Goal: Task Accomplishment & Management: Manage account settings

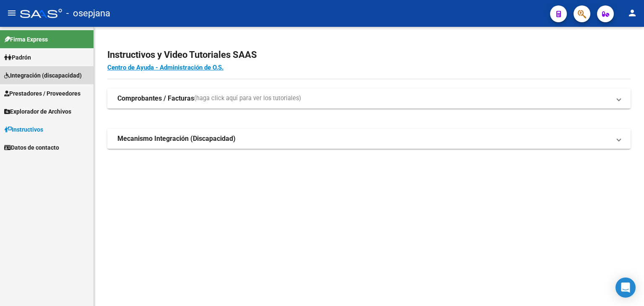
click at [36, 73] on span "Integración (discapacidad)" at bounding box center [43, 75] width 78 height 9
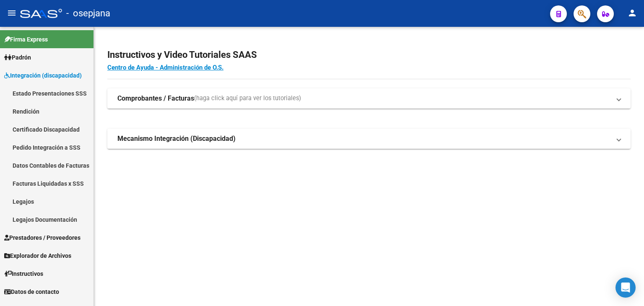
click at [31, 203] on link "Legajos" at bounding box center [47, 202] width 94 height 18
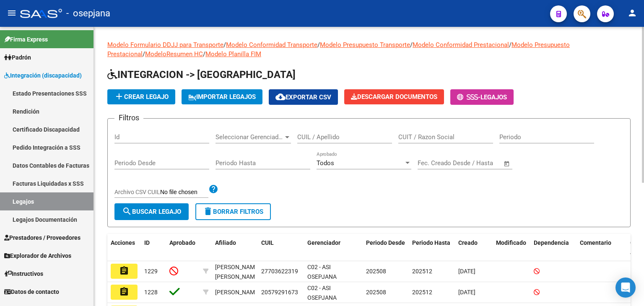
click at [353, 134] on input "CUIL / Apellido" at bounding box center [344, 137] width 95 height 8
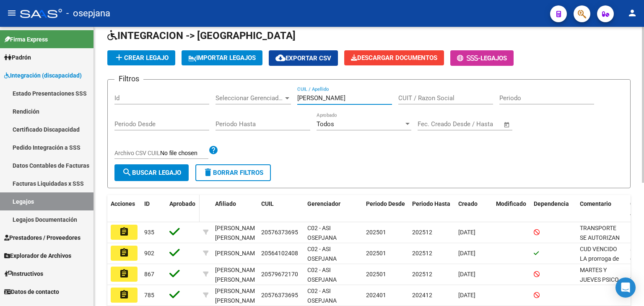
scroll to position [42, 0]
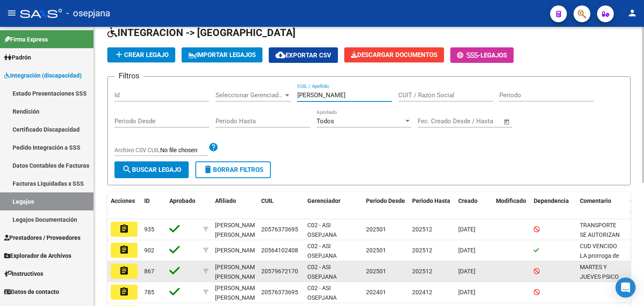
type input "[PERSON_NAME]"
click at [129, 271] on button "assignment" at bounding box center [124, 271] width 27 height 15
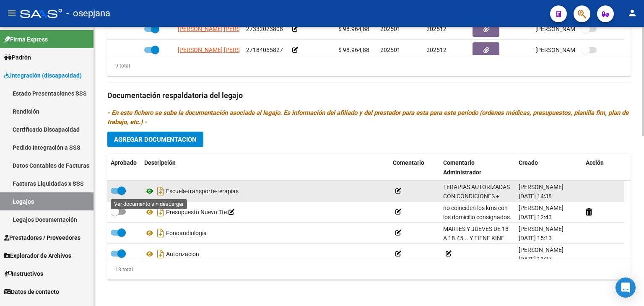
click at [151, 192] on icon at bounding box center [149, 191] width 11 height 10
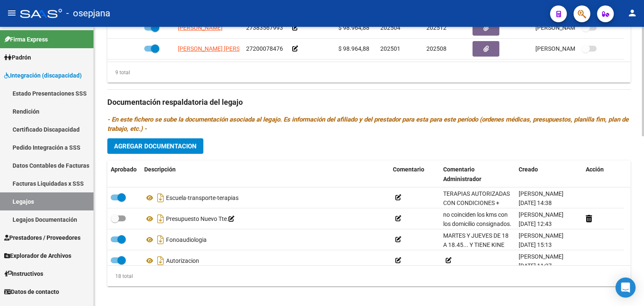
scroll to position [433, 0]
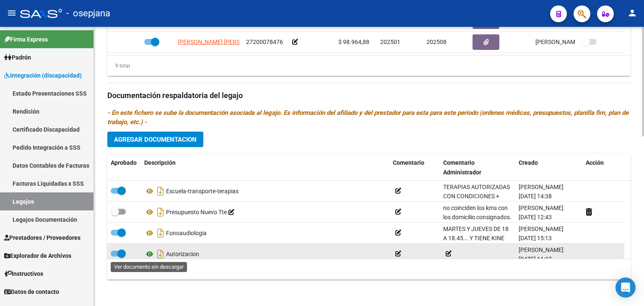
click at [153, 254] on icon at bounding box center [149, 254] width 11 height 10
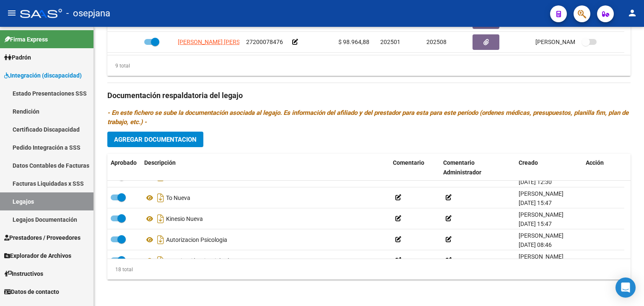
scroll to position [302, 0]
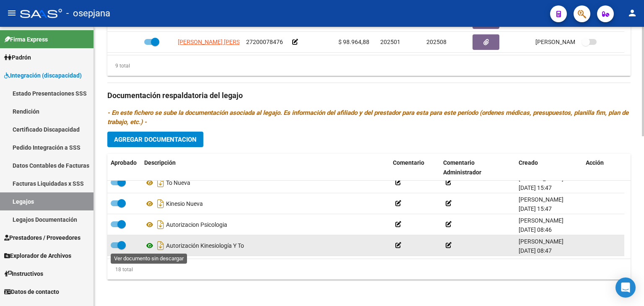
click at [149, 245] on icon at bounding box center [149, 246] width 11 height 10
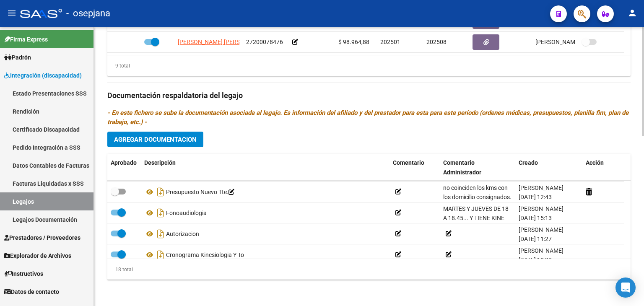
scroll to position [0, 0]
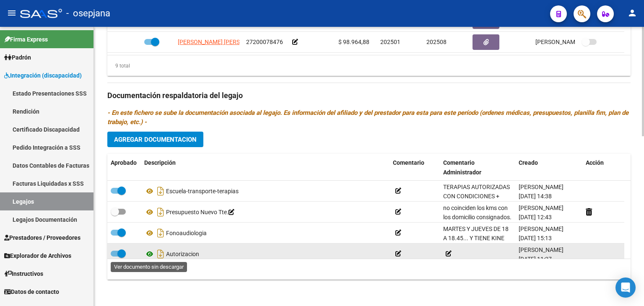
click at [151, 253] on icon at bounding box center [149, 254] width 11 height 10
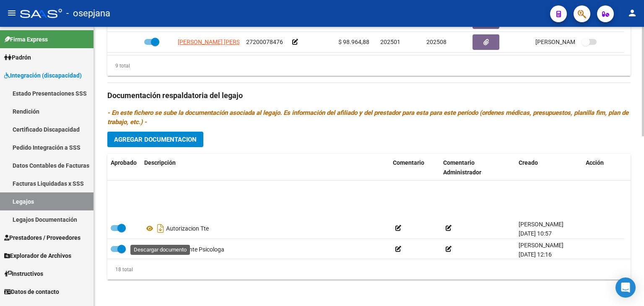
scroll to position [126, 0]
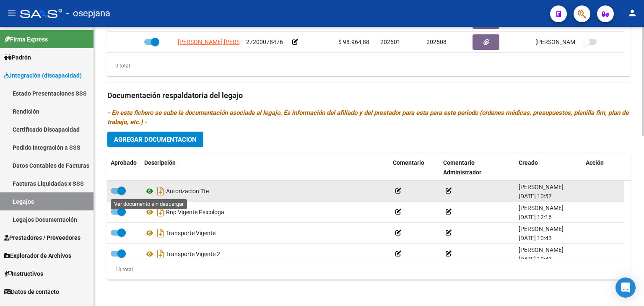
click at [149, 189] on icon at bounding box center [149, 191] width 11 height 10
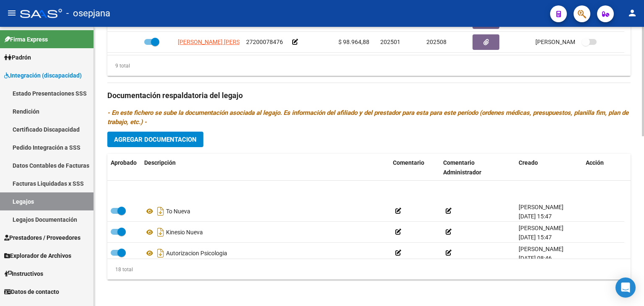
scroll to position [294, 0]
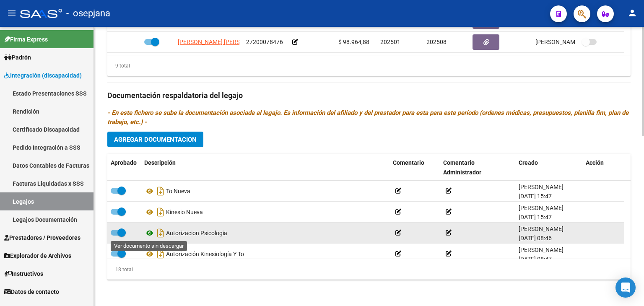
click at [151, 232] on icon at bounding box center [149, 233] width 11 height 10
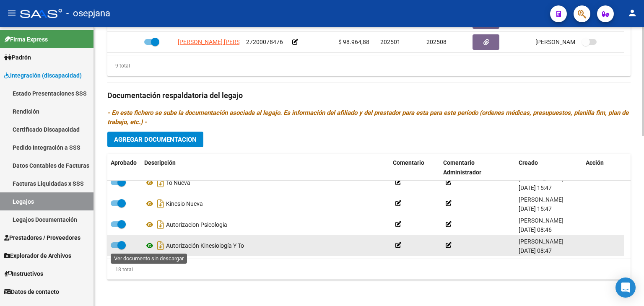
click at [149, 245] on icon at bounding box center [149, 246] width 11 height 10
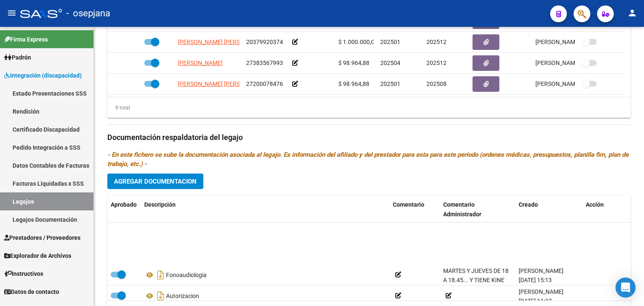
scroll to position [0, 0]
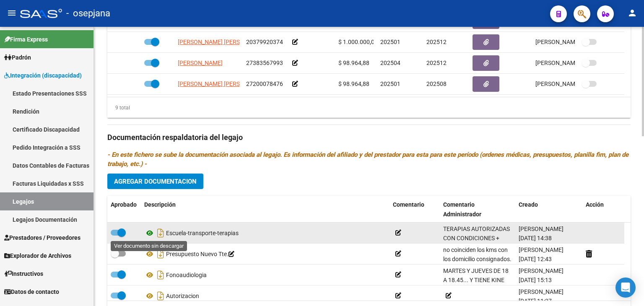
click at [151, 234] on icon at bounding box center [149, 233] width 11 height 10
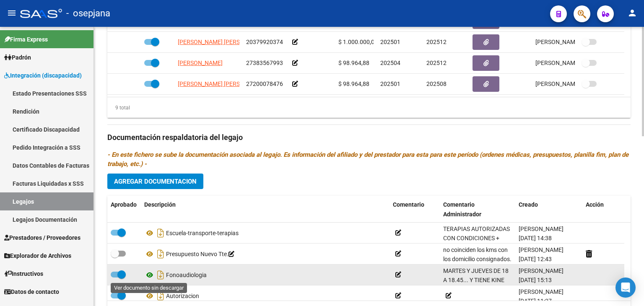
click at [149, 275] on icon at bounding box center [149, 275] width 11 height 10
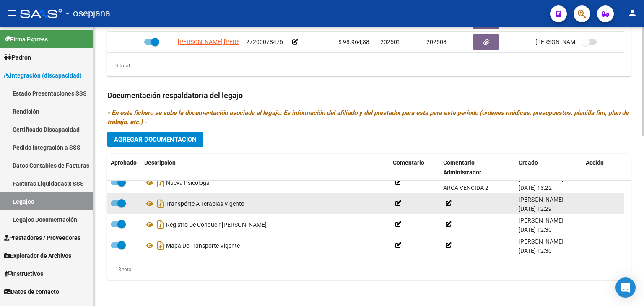
scroll to position [176, 0]
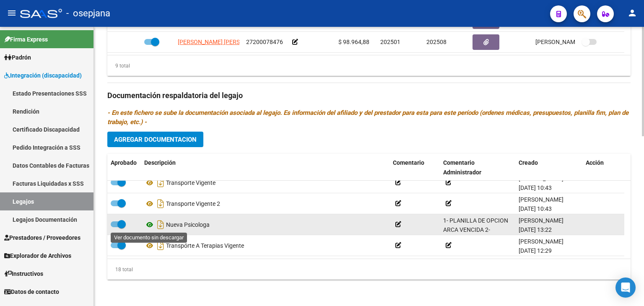
click at [149, 224] on icon at bounding box center [149, 225] width 11 height 10
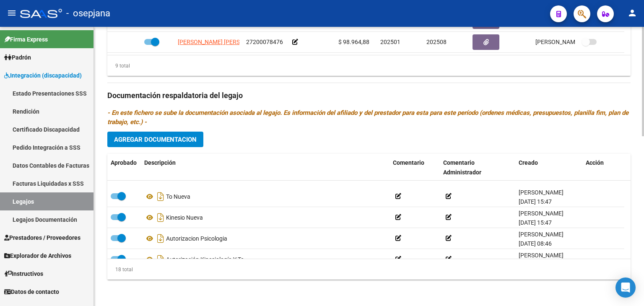
scroll to position [302, 0]
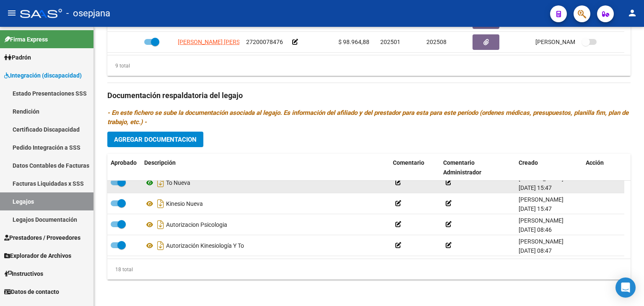
click at [149, 180] on icon at bounding box center [149, 183] width 11 height 10
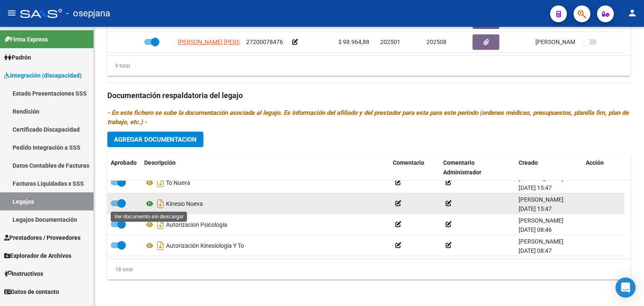
click at [153, 204] on icon at bounding box center [149, 204] width 11 height 10
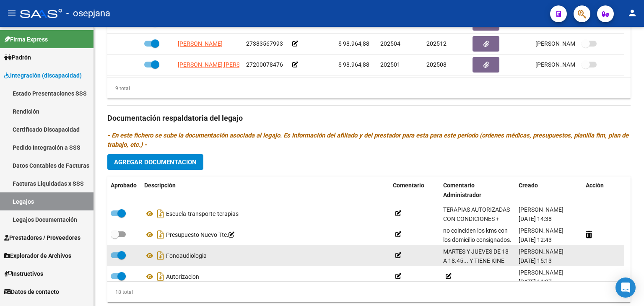
scroll to position [391, 0]
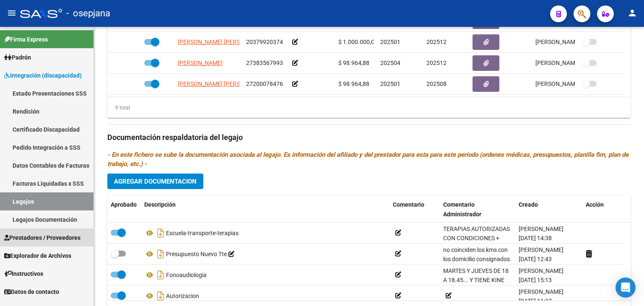
click at [51, 235] on span "Prestadores / Proveedores" at bounding box center [42, 237] width 76 height 9
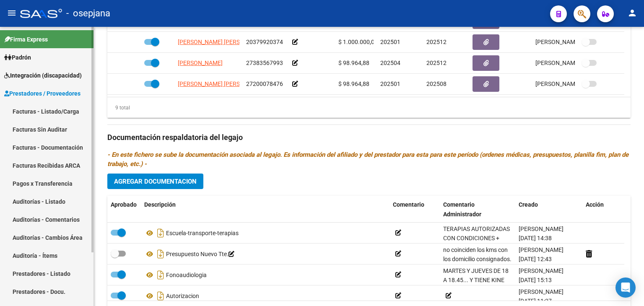
click at [31, 111] on link "Facturas - Listado/Carga" at bounding box center [47, 111] width 94 height 18
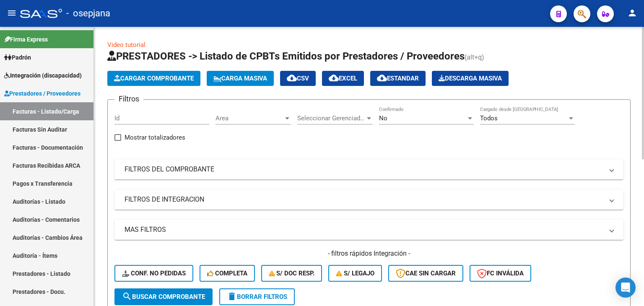
click at [233, 121] on span "Area" at bounding box center [250, 119] width 68 height 8
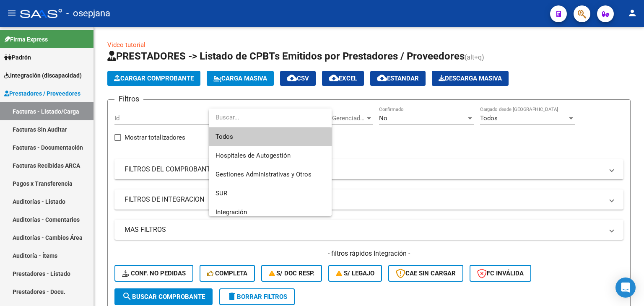
click at [243, 217] on div at bounding box center [322, 153] width 644 height 306
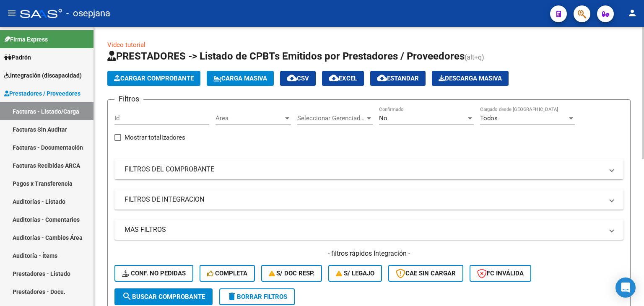
click at [399, 115] on div "No" at bounding box center [422, 119] width 87 height 8
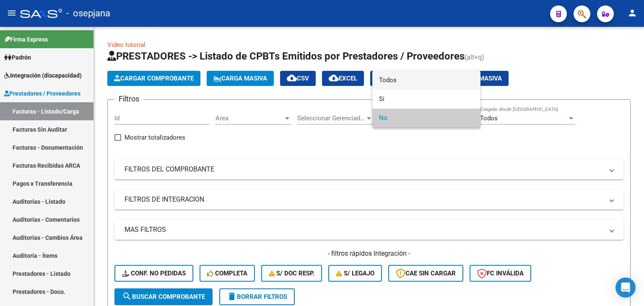
click at [400, 80] on span "Todos" at bounding box center [426, 80] width 95 height 19
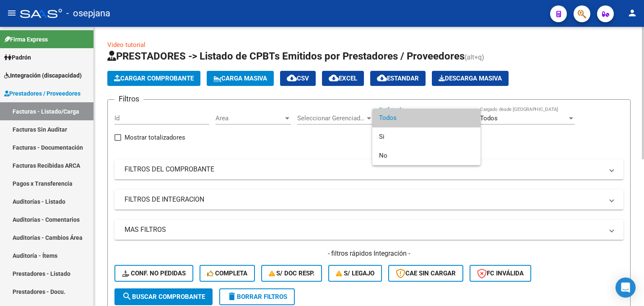
drag, startPoint x: 399, startPoint y: 112, endPoint x: 406, endPoint y: 118, distance: 8.9
click at [399, 113] on span "Todos" at bounding box center [426, 118] width 95 height 19
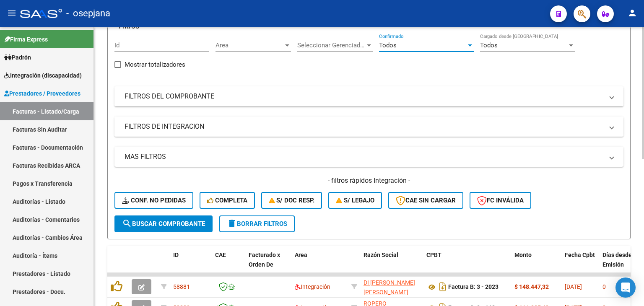
scroll to position [42, 0]
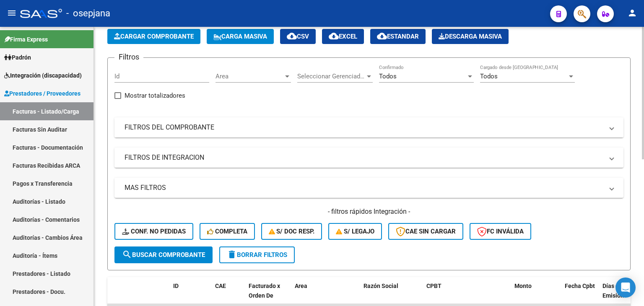
click at [171, 131] on mat-expansion-panel-header "FILTROS DEL COMPROBANTE" at bounding box center [369, 127] width 509 height 20
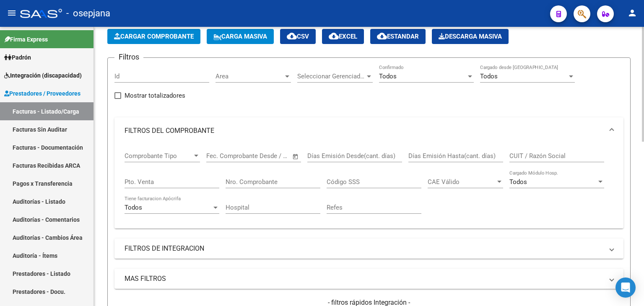
click at [238, 178] on input "Nro. Comprobante" at bounding box center [273, 182] width 95 height 8
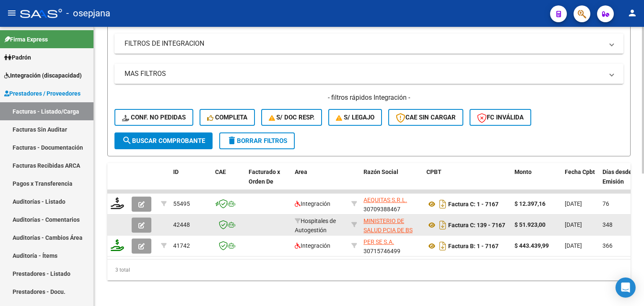
scroll to position [252, 0]
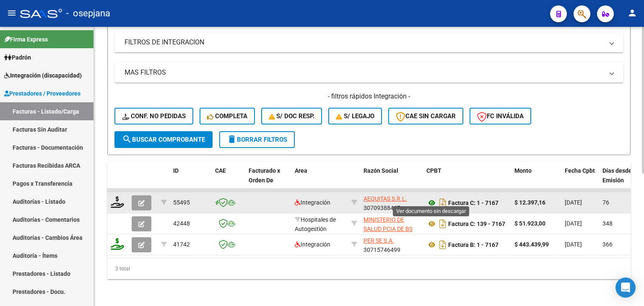
type input "7167"
click at [433, 198] on icon at bounding box center [432, 203] width 11 height 10
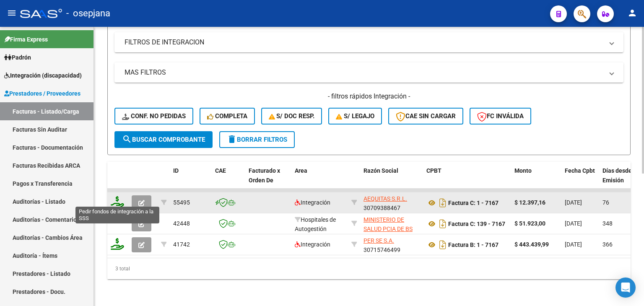
click at [122, 198] on icon at bounding box center [117, 202] width 13 height 12
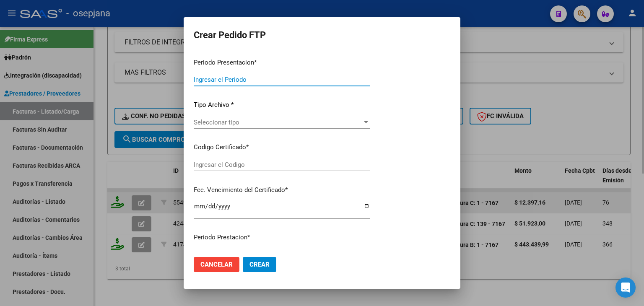
type input "202507"
type input "202505"
type input "$ 12.397,16"
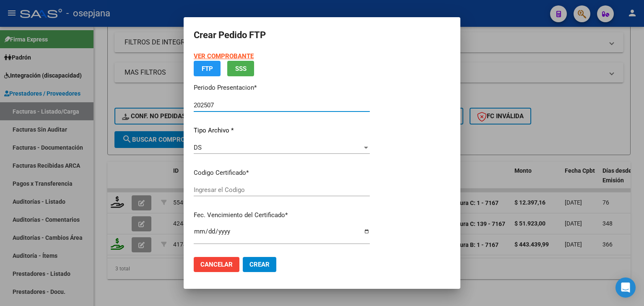
type input "ARG02000549604002022021820270218CND523"
type input "[DATE]"
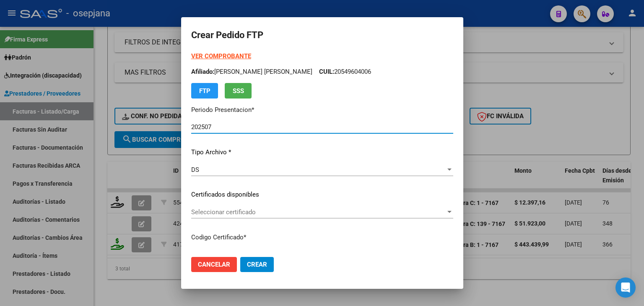
click at [242, 208] on div "Seleccionar certificado Seleccionar certificado" at bounding box center [322, 212] width 262 height 13
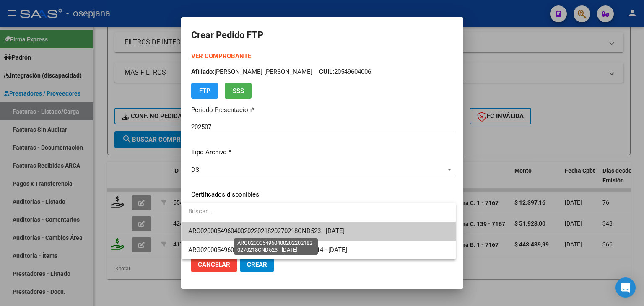
click at [245, 230] on span "ARG02000549604002022021820270218CND523 - [DATE]" at bounding box center [266, 231] width 156 height 8
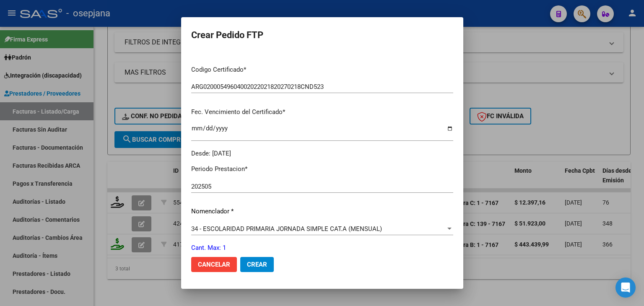
scroll to position [210, 0]
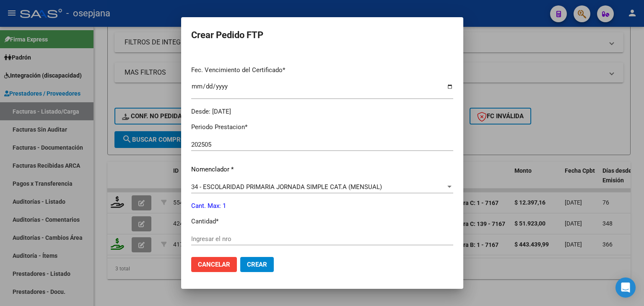
click at [242, 188] on span "34 - ESCOLARIDAD PRIMARIA JORNADA SIMPLE CAT.A (MENSUAL)" at bounding box center [286, 187] width 191 height 8
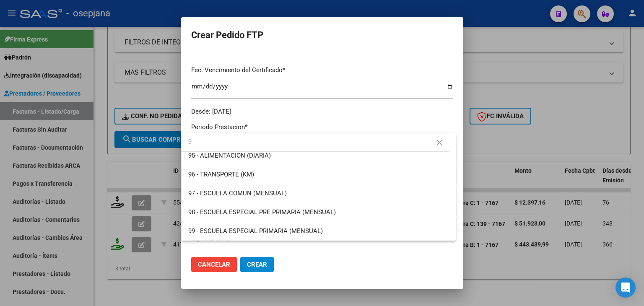
scroll to position [0, 0]
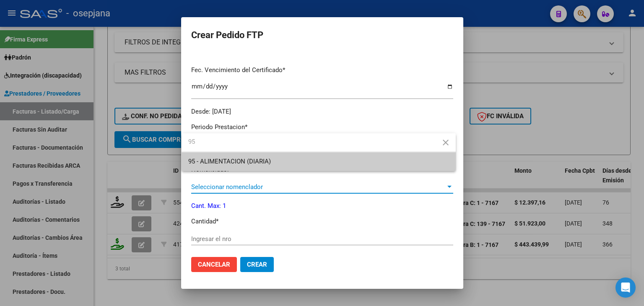
type input "95"
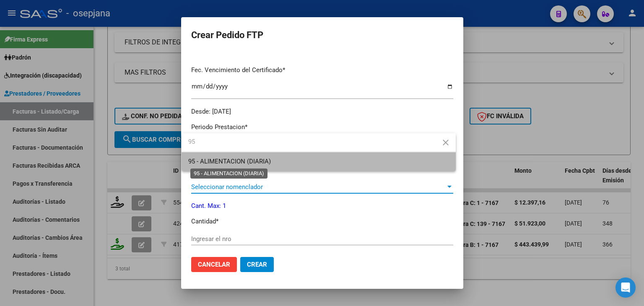
click at [245, 161] on span "95 - ALIMENTACION (DIARIA)" at bounding box center [229, 162] width 83 height 8
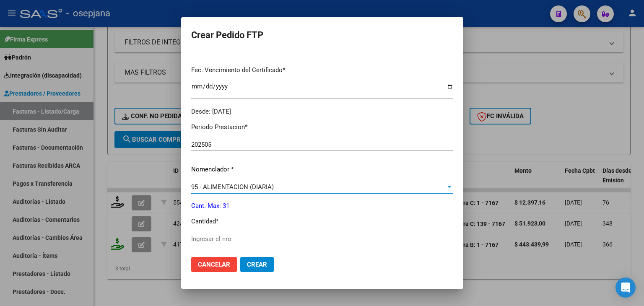
scroll to position [294, 0]
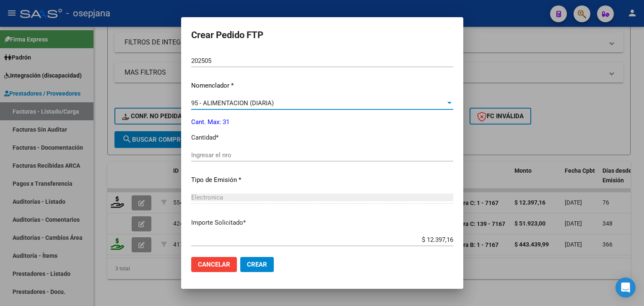
click at [211, 154] on input "Ingresar el nro" at bounding box center [322, 155] width 262 height 8
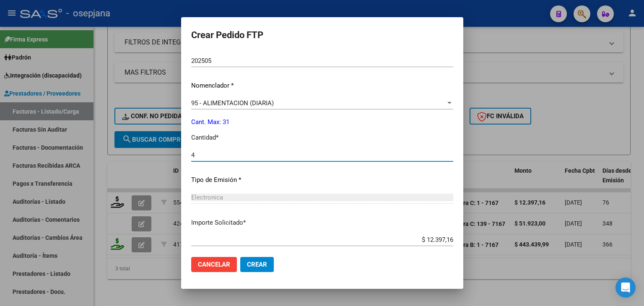
scroll to position [340, 0]
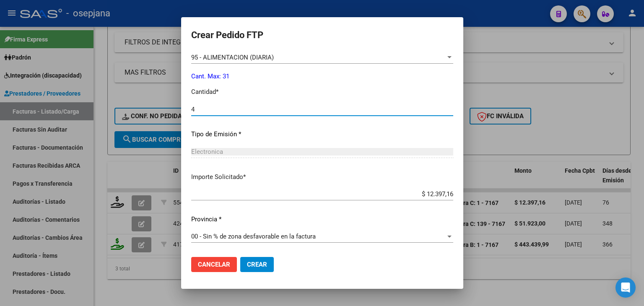
type input "4"
click at [260, 262] on span "Crear" at bounding box center [257, 265] width 20 height 8
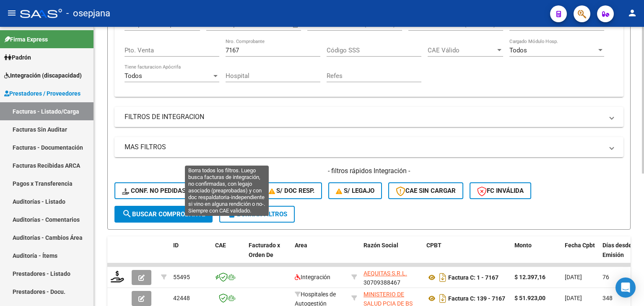
scroll to position [126, 0]
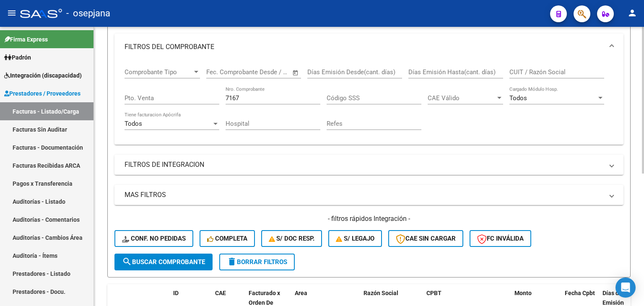
click at [245, 94] on input "7167" at bounding box center [273, 98] width 95 height 8
type input "7"
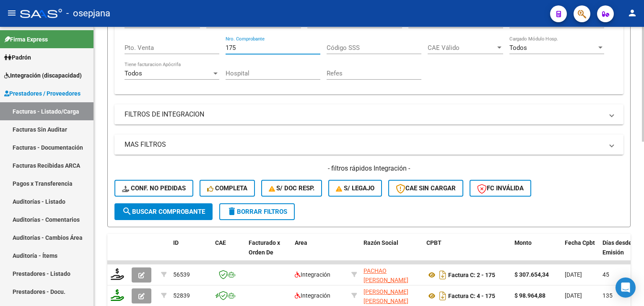
scroll to position [210, 0]
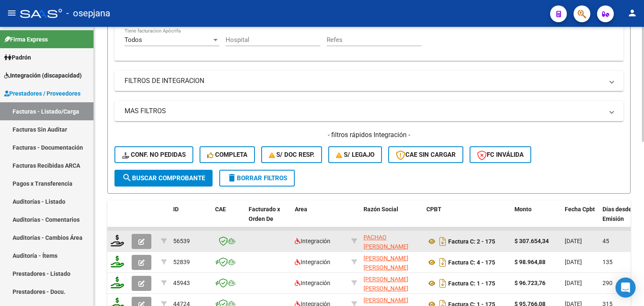
type input "175"
click at [140, 242] on icon "button" at bounding box center [141, 242] width 6 height 6
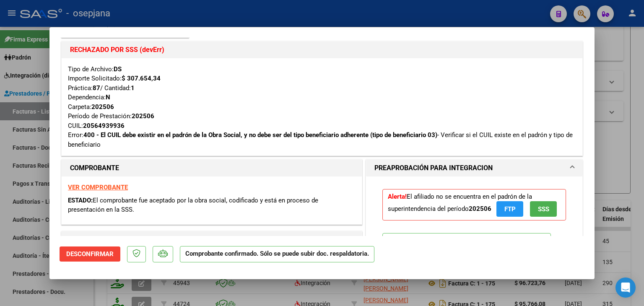
scroll to position [84, 0]
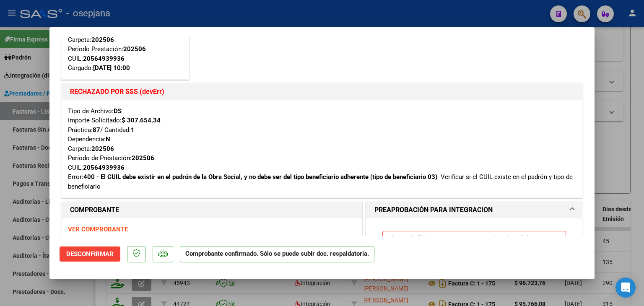
click at [613, 127] on div at bounding box center [322, 153] width 644 height 306
type input "$ 0,00"
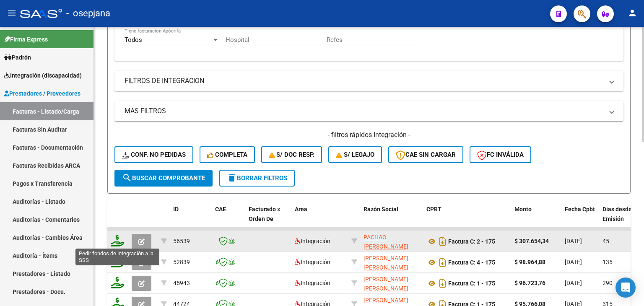
click at [115, 241] on icon at bounding box center [117, 241] width 13 height 12
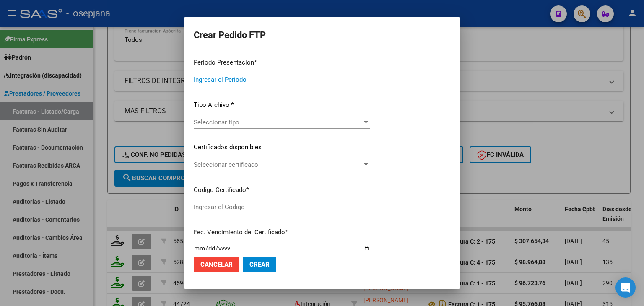
type input "202507"
type input "202506"
type input "$ 307.654,34"
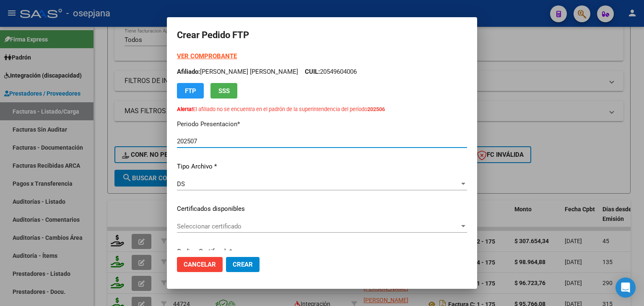
type input "ARG02000564939932023101120251011BS311"
type input "[DATE]"
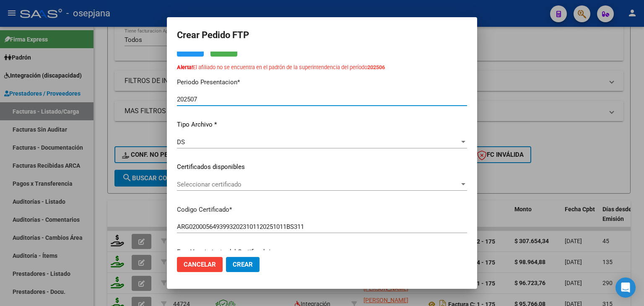
click at [219, 184] on span "Seleccionar certificado" at bounding box center [318, 185] width 283 height 8
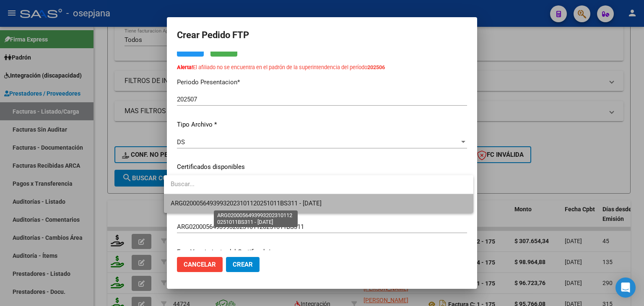
click at [222, 200] on span "ARG02000564939932023101120251011BS311 - [DATE]" at bounding box center [246, 204] width 151 height 8
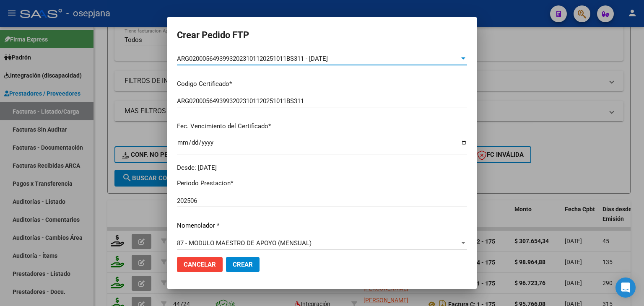
scroll to position [252, 0]
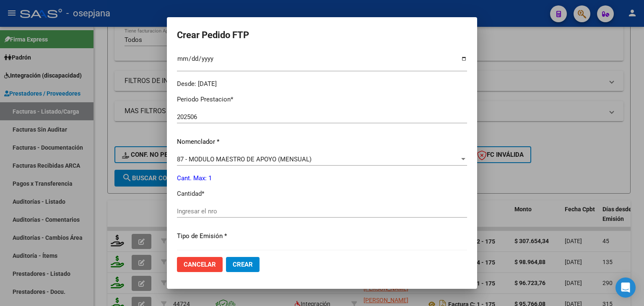
click at [220, 213] on input "Ingresar el nro" at bounding box center [322, 212] width 290 height 8
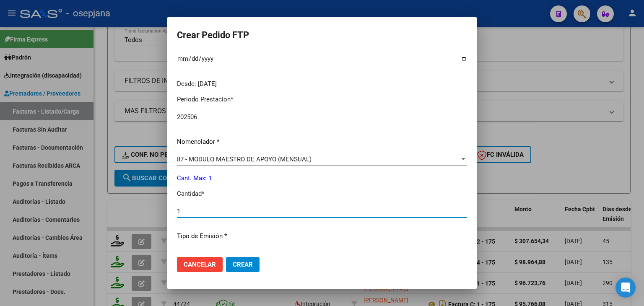
type input "1"
click at [237, 265] on span "Crear" at bounding box center [243, 265] width 20 height 8
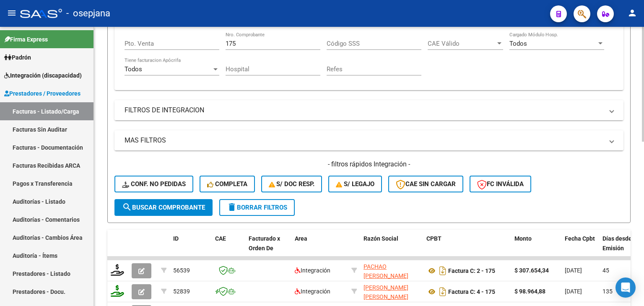
scroll to position [168, 0]
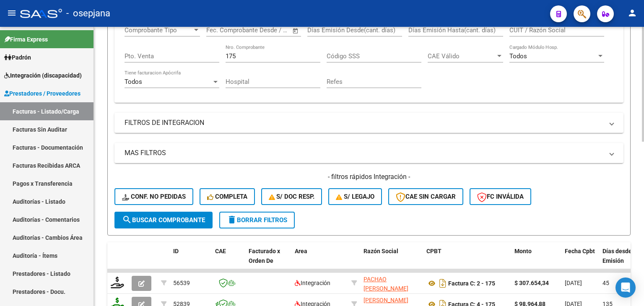
click at [267, 50] on div "175 Nro. Comprobante" at bounding box center [273, 53] width 95 height 18
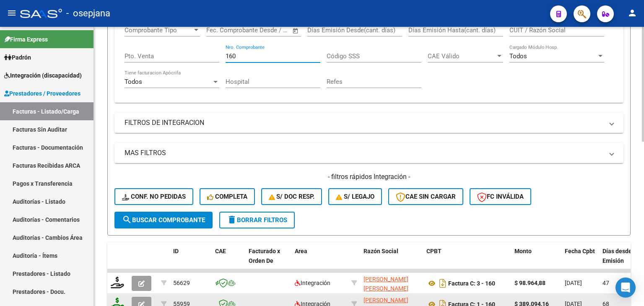
type input "160"
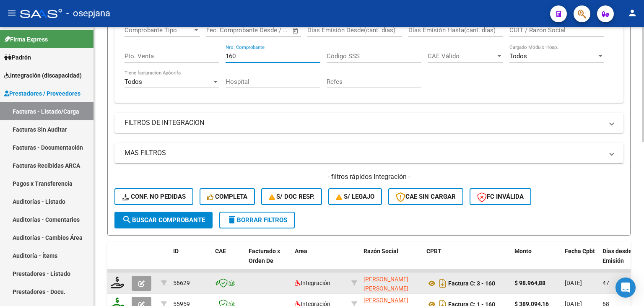
click at [147, 282] on button "button" at bounding box center [142, 283] width 20 height 15
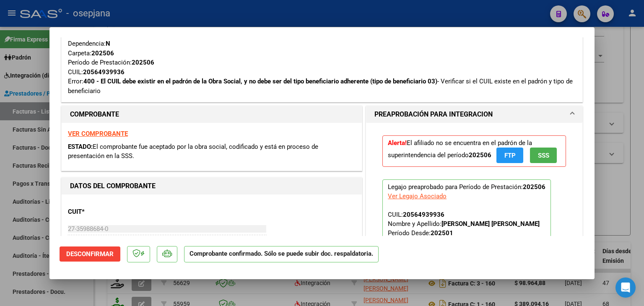
scroll to position [84, 0]
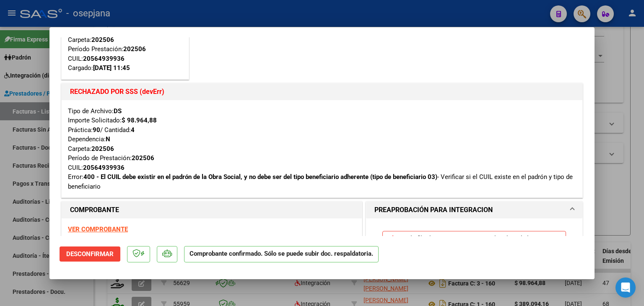
click at [618, 66] on div at bounding box center [322, 153] width 644 height 306
type input "$ 0,00"
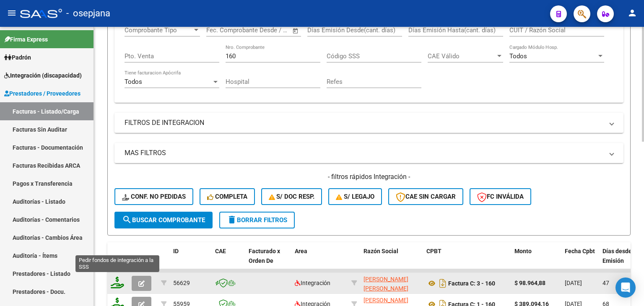
click at [122, 281] on icon at bounding box center [117, 283] width 13 height 12
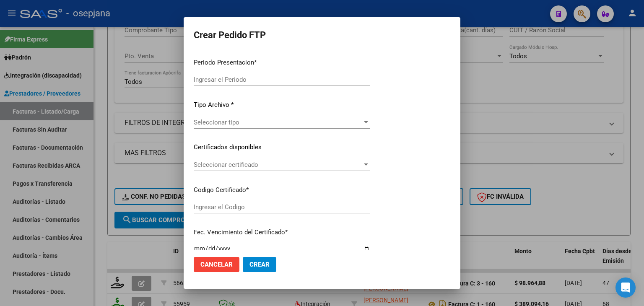
type input "202507"
type input "202506"
type input "$ 98.964,88"
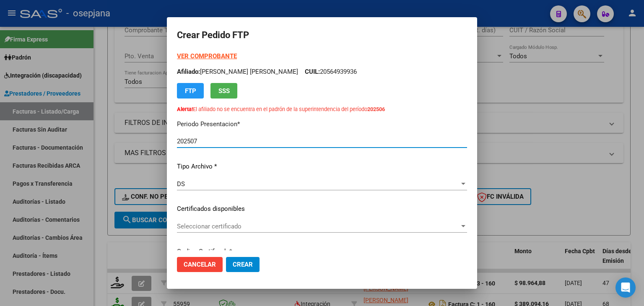
type input "ARG02000564939932023101120251011BS311"
type input "[DATE]"
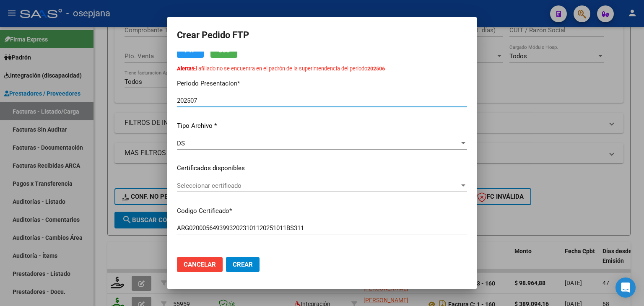
scroll to position [42, 0]
click at [248, 179] on div "Seleccionar certificado Seleccionar certificado" at bounding box center [322, 184] width 290 height 13
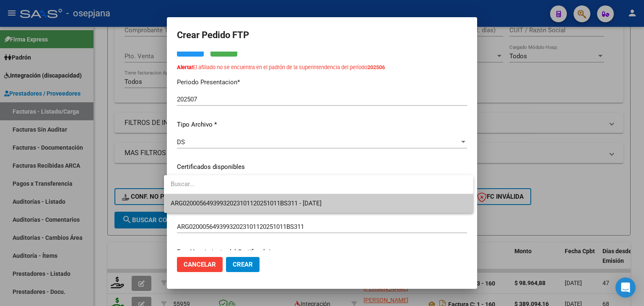
click at [252, 201] on span "ARG02000564939932023101120251011BS311 - [DATE]" at bounding box center [246, 204] width 151 height 8
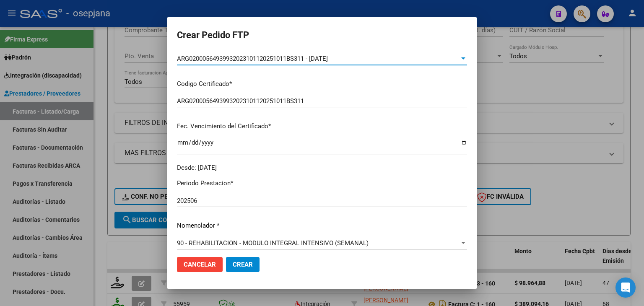
scroll to position [252, 0]
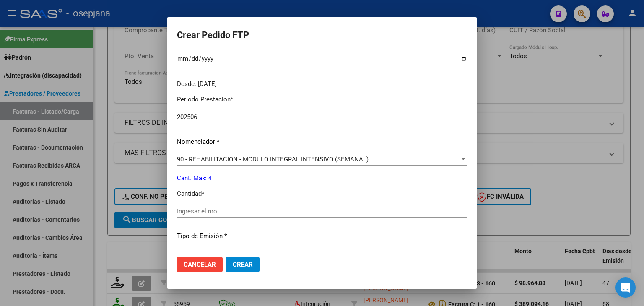
click at [229, 211] on input "Ingresar el nro" at bounding box center [322, 212] width 290 height 8
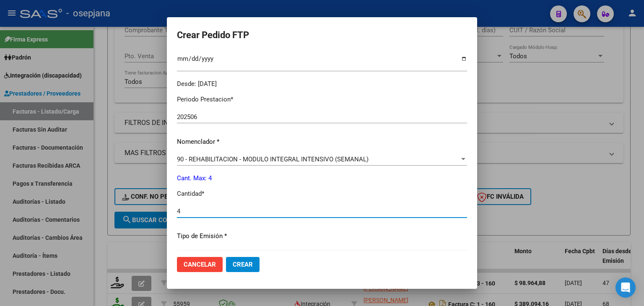
type input "4"
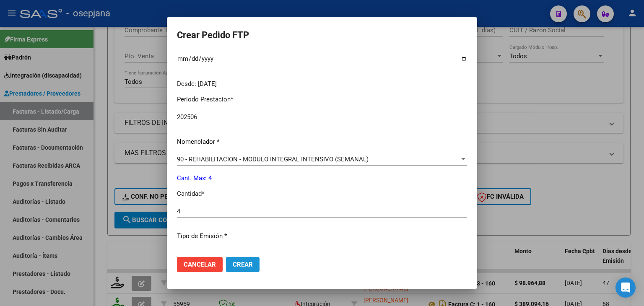
click at [226, 267] on button "Crear" at bounding box center [243, 264] width 34 height 15
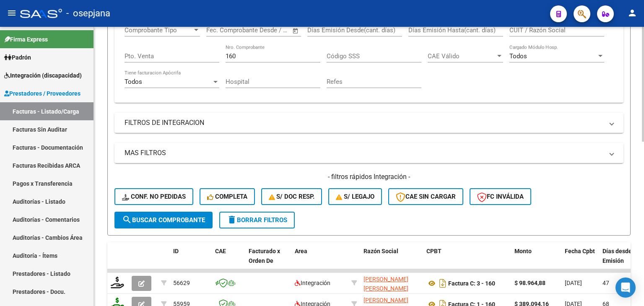
click at [239, 58] on input "160" at bounding box center [273, 56] width 95 height 8
type input "1"
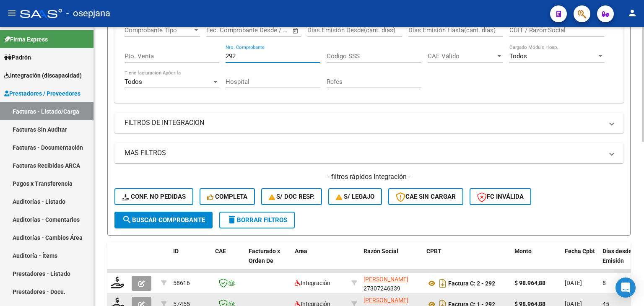
type input "292"
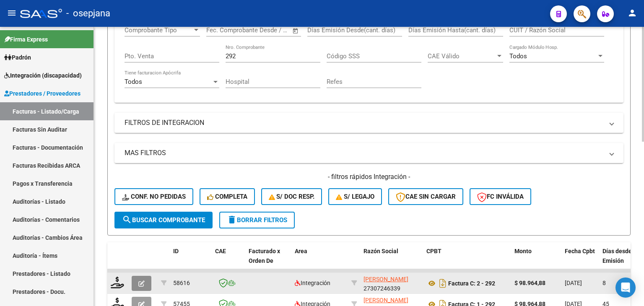
click at [147, 284] on button "button" at bounding box center [142, 283] width 20 height 15
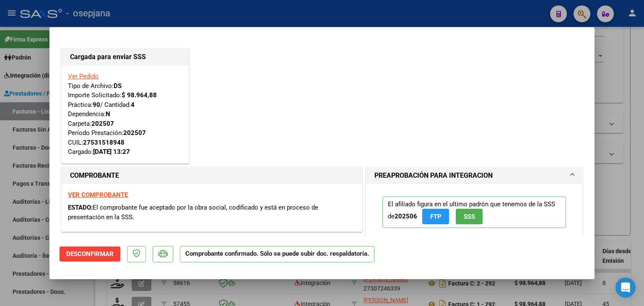
click at [605, 78] on div at bounding box center [322, 153] width 644 height 306
type input "$ 0,00"
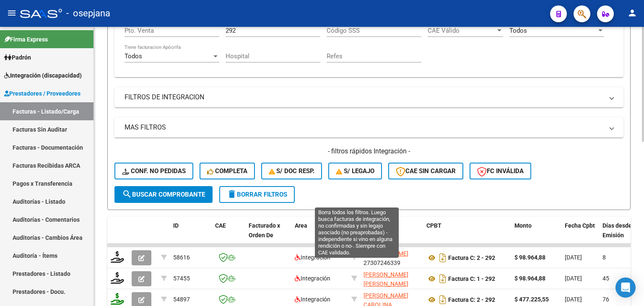
scroll to position [252, 0]
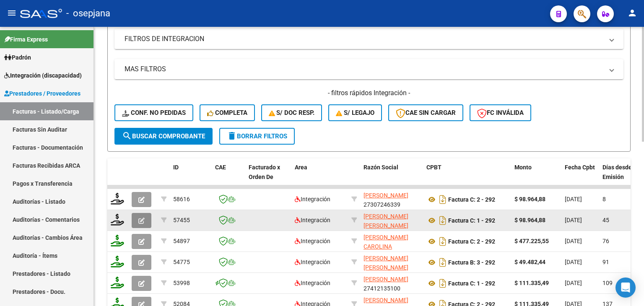
click at [138, 217] on button "button" at bounding box center [142, 220] width 20 height 15
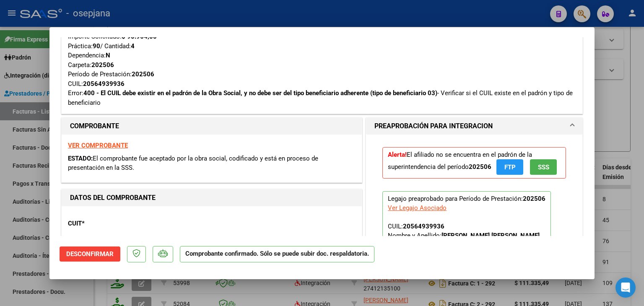
scroll to position [336, 0]
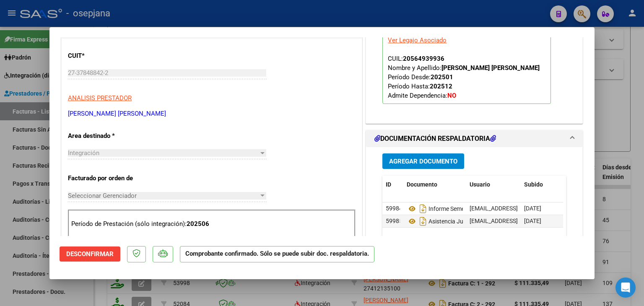
click at [623, 87] on div at bounding box center [322, 153] width 644 height 306
type input "$ 0,00"
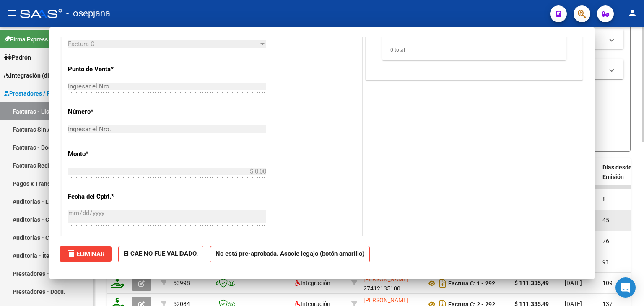
scroll to position [99, 0]
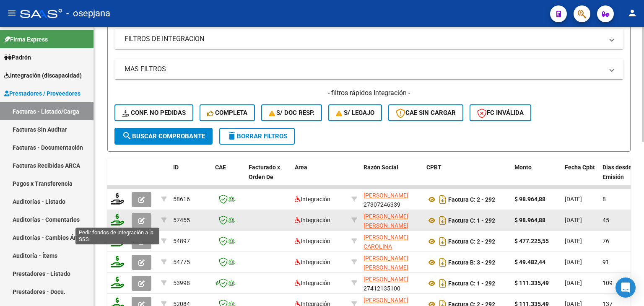
click at [115, 219] on icon at bounding box center [117, 220] width 13 height 12
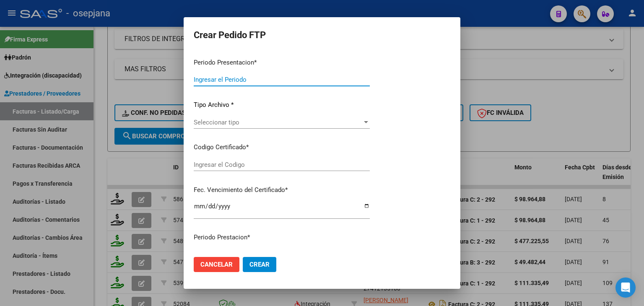
type input "202507"
type input "202506"
type input "$ 98.964,88"
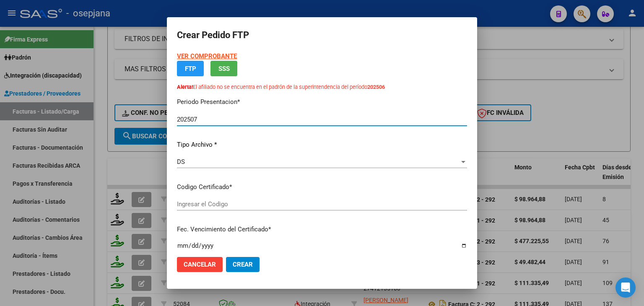
type input "ARG02000564939932023101120251011BS311"
type input "[DATE]"
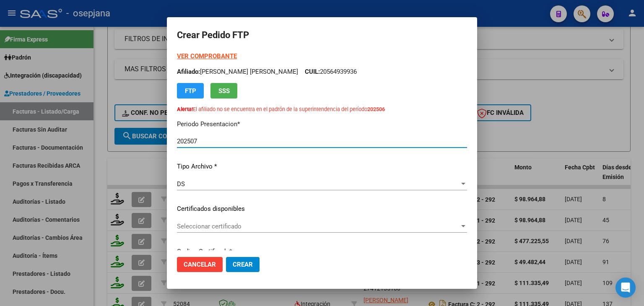
click at [237, 225] on span "Seleccionar certificado" at bounding box center [318, 227] width 283 height 8
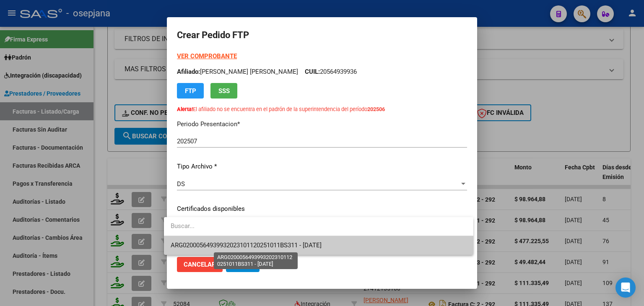
click at [239, 243] on span "ARG02000564939932023101120251011BS311 - [DATE]" at bounding box center [246, 246] width 151 height 8
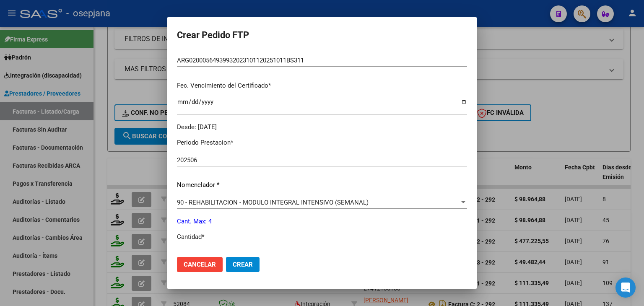
scroll to position [252, 0]
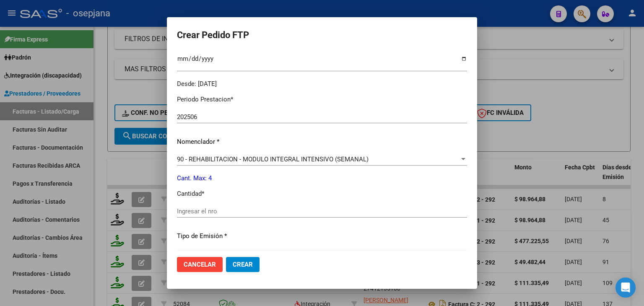
click at [211, 211] on input "Ingresar el nro" at bounding box center [322, 212] width 290 height 8
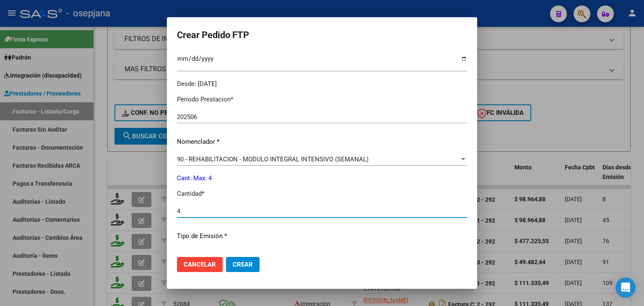
type input "4"
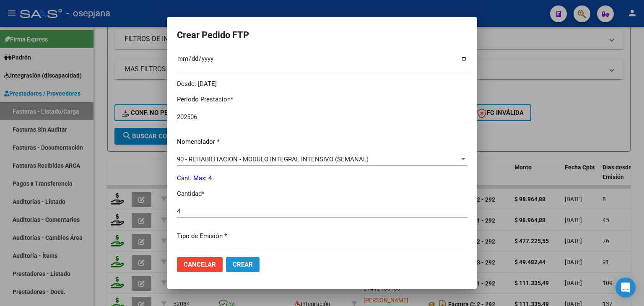
click at [233, 267] on span "Crear" at bounding box center [243, 265] width 20 height 8
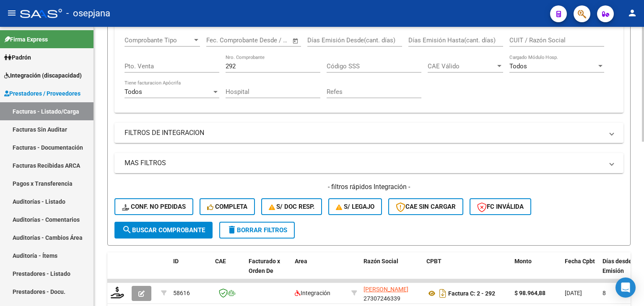
scroll to position [126, 0]
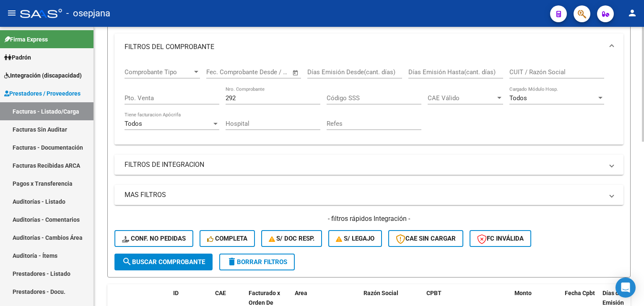
click at [263, 95] on input "292" at bounding box center [273, 98] width 95 height 8
type input "2"
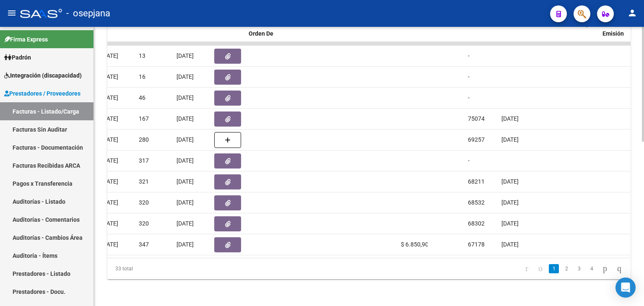
scroll to position [0, 0]
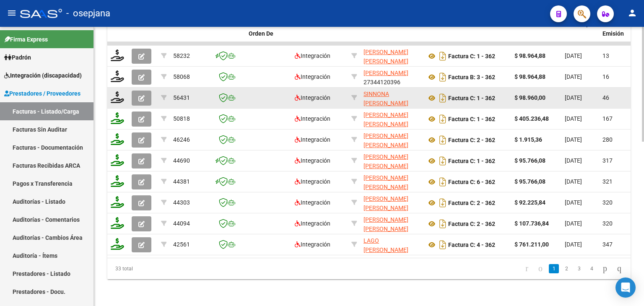
type input "362"
click at [138, 95] on icon "button" at bounding box center [141, 98] width 6 height 6
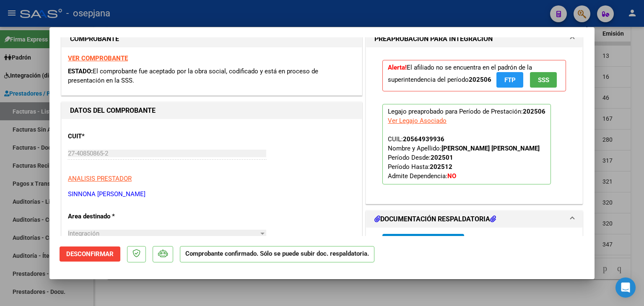
scroll to position [378, 0]
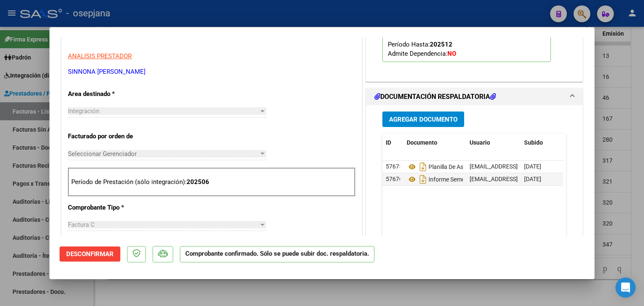
click at [612, 83] on div at bounding box center [322, 153] width 644 height 306
type input "$ 0,00"
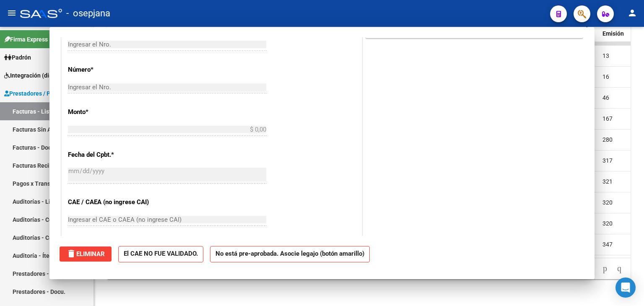
scroll to position [141, 0]
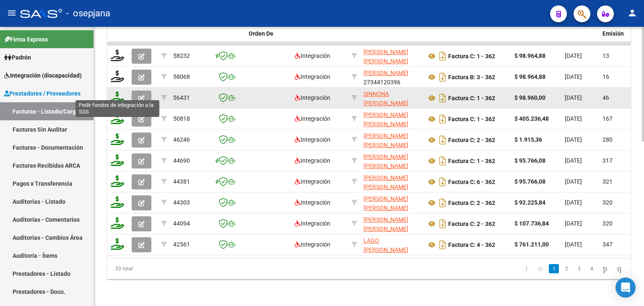
click at [117, 92] on icon at bounding box center [117, 97] width 13 height 12
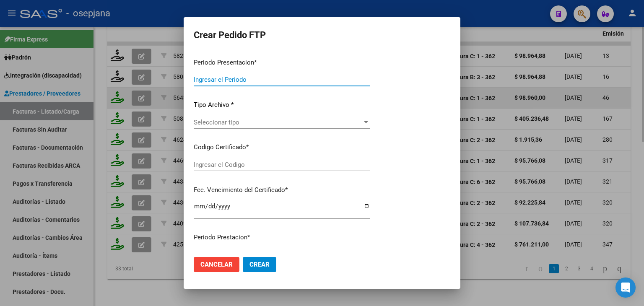
type input "202507"
type input "202506"
type input "$ 98.960,00"
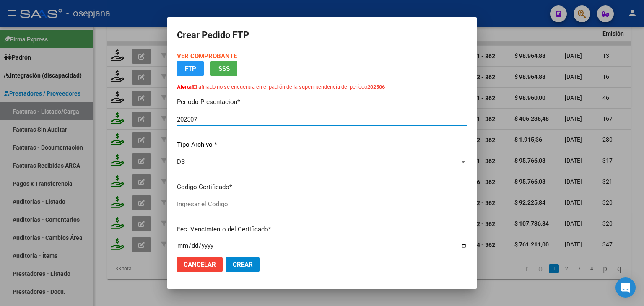
type input "ARG02000564939932023101120251011BS311"
type input "[DATE]"
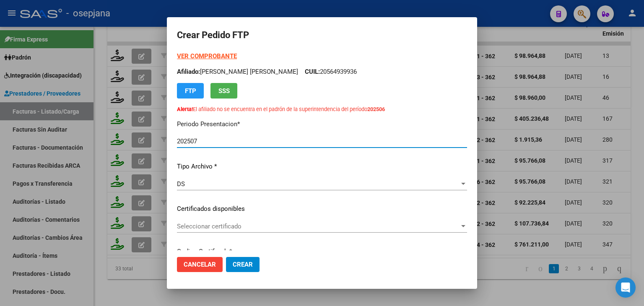
click at [204, 226] on span "Seleccionar certificado" at bounding box center [318, 227] width 283 height 8
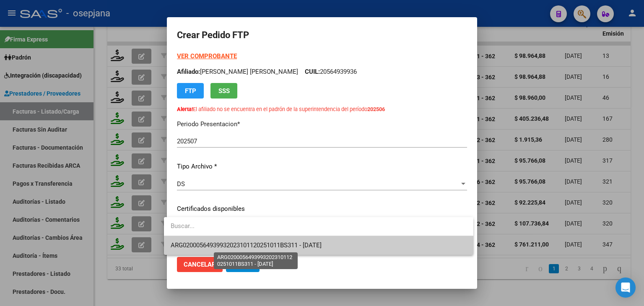
click at [209, 244] on span "ARG02000564939932023101120251011BS311 - [DATE]" at bounding box center [246, 246] width 151 height 8
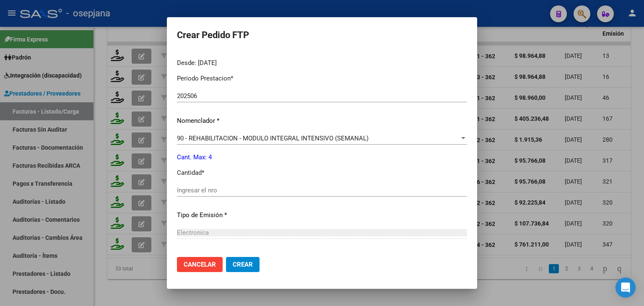
scroll to position [294, 0]
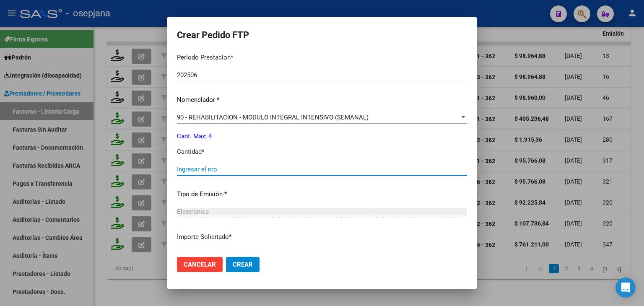
click at [220, 166] on input "Ingresar el nro" at bounding box center [322, 170] width 290 height 8
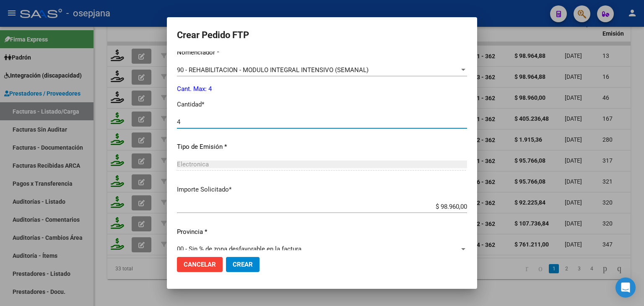
scroll to position [354, 0]
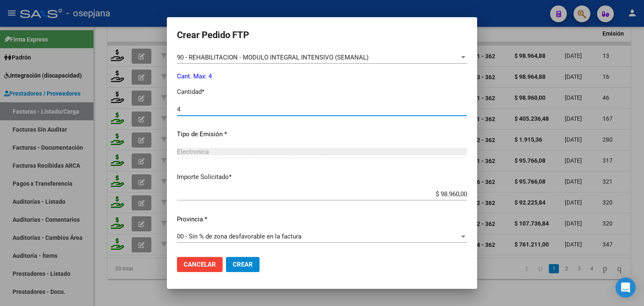
type input "4"
click at [233, 262] on span "Crear" at bounding box center [243, 265] width 20 height 8
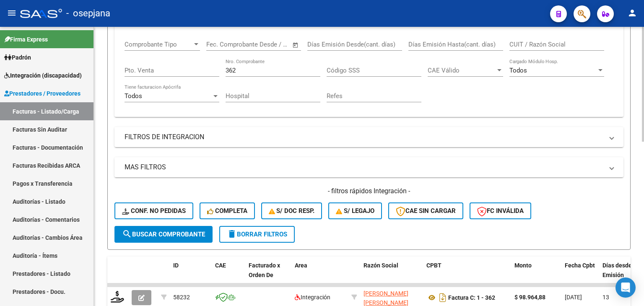
scroll to position [106, 0]
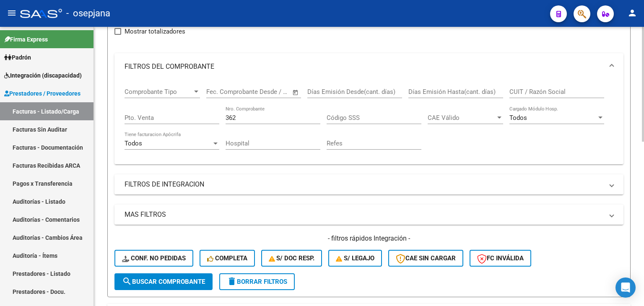
click at [248, 114] on input "362" at bounding box center [273, 118] width 95 height 8
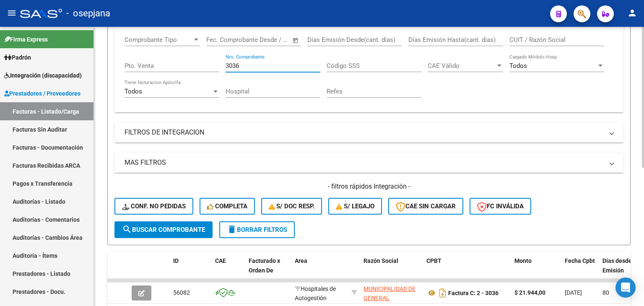
scroll to position [232, 0]
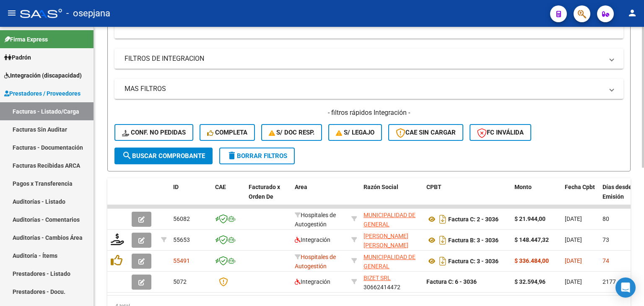
type input "3036"
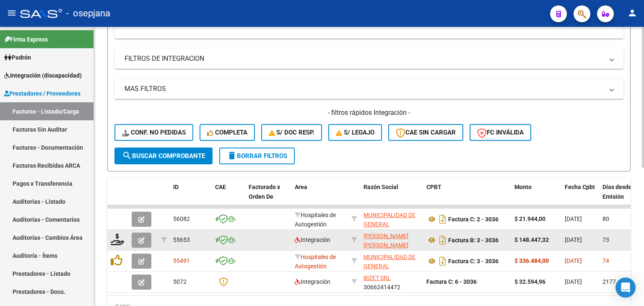
click at [143, 240] on icon "button" at bounding box center [141, 240] width 6 height 6
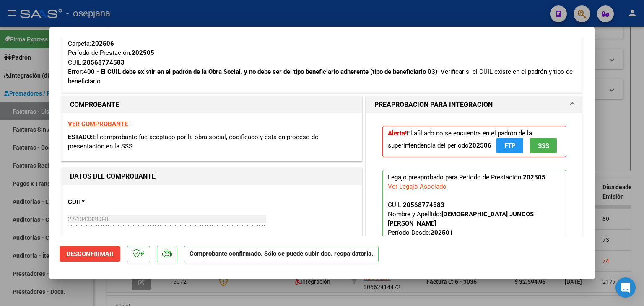
scroll to position [378, 0]
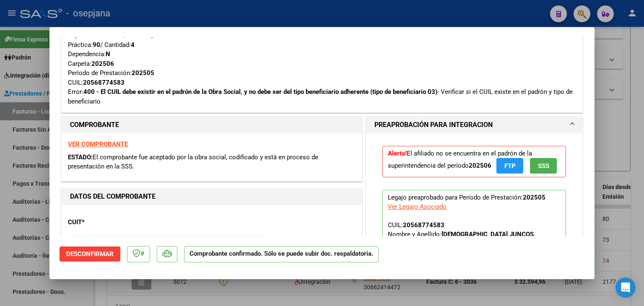
click at [602, 116] on div at bounding box center [322, 153] width 644 height 306
type input "$ 0,00"
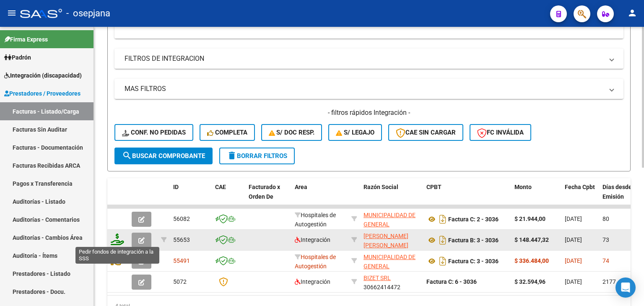
click at [118, 238] on icon at bounding box center [117, 240] width 13 height 12
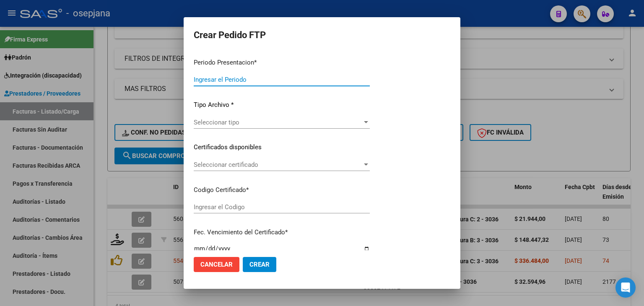
type input "202507"
type input "202505"
type input "$ 148.447,32"
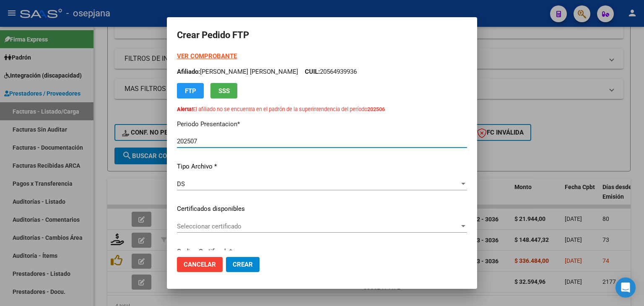
type input "ARG02000568774582023031320260313BSAS376"
type input "[DATE]"
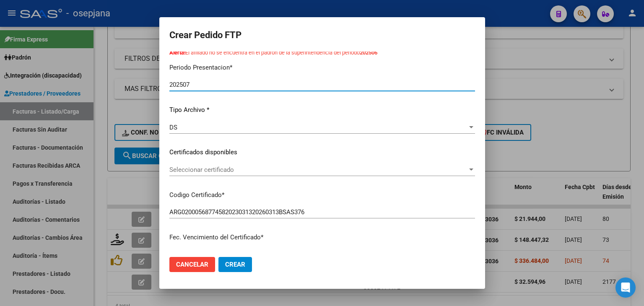
scroll to position [126, 0]
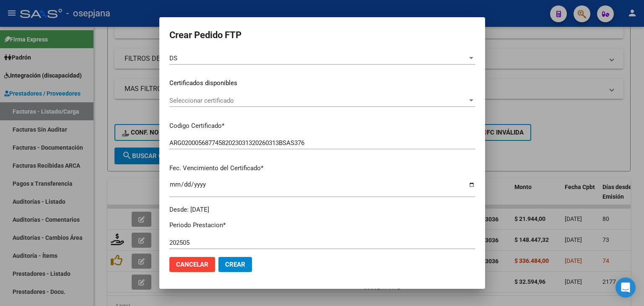
click at [230, 100] on span "Seleccionar certificado" at bounding box center [319, 101] width 298 height 8
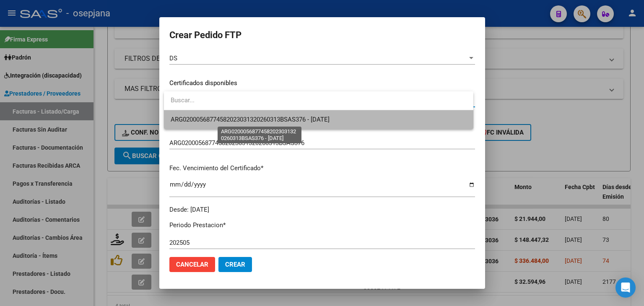
click at [229, 116] on span "ARG02000568774582023031320260313BSAS376 - [DATE]" at bounding box center [250, 120] width 159 height 8
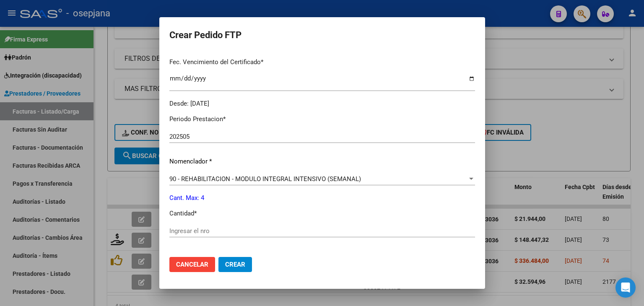
scroll to position [294, 0]
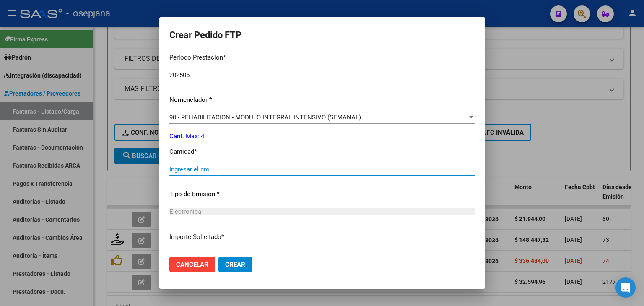
click at [201, 167] on input "Ingresar el nro" at bounding box center [323, 170] width 306 height 8
type input "4"
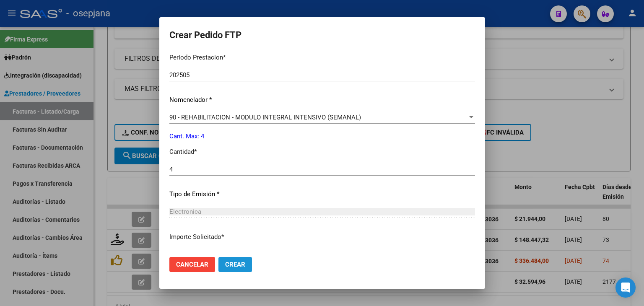
click at [239, 263] on span "Crear" at bounding box center [235, 265] width 20 height 8
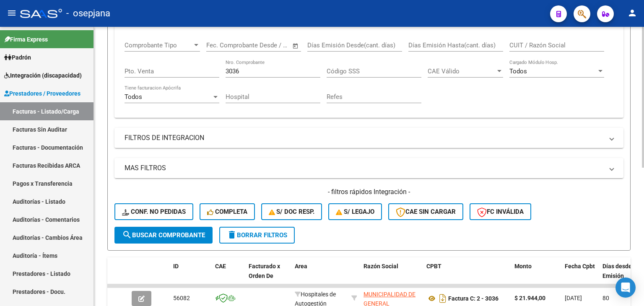
scroll to position [148, 0]
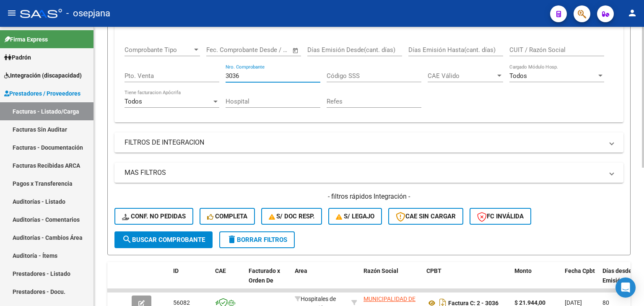
click at [253, 76] on input "3036" at bounding box center [273, 76] width 95 height 8
type input "3"
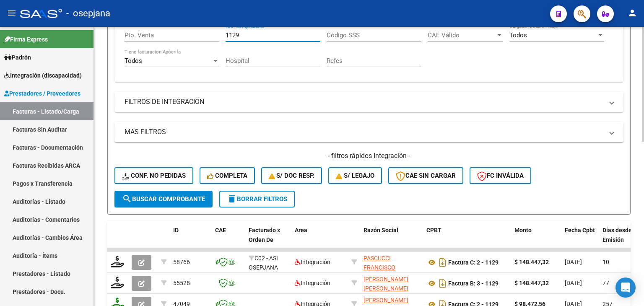
scroll to position [274, 0]
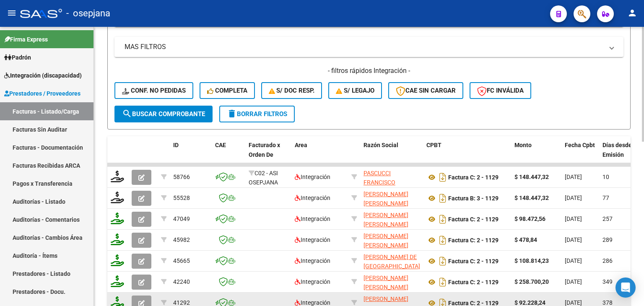
type input "1129"
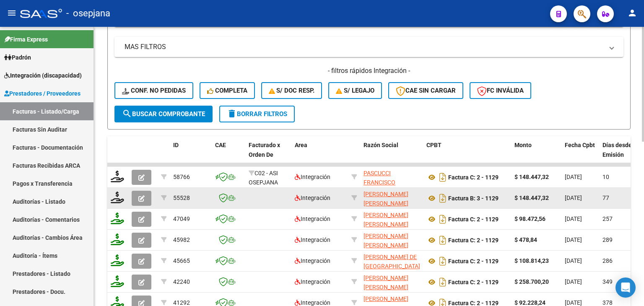
click at [140, 196] on icon "button" at bounding box center [141, 199] width 6 height 6
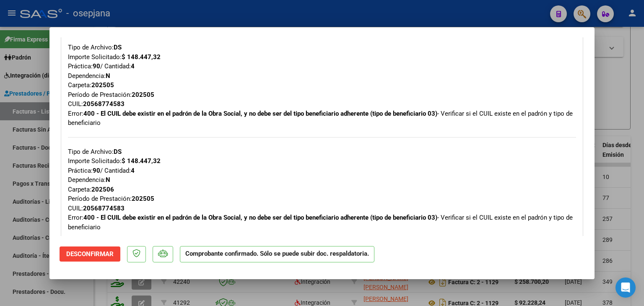
scroll to position [462, 0]
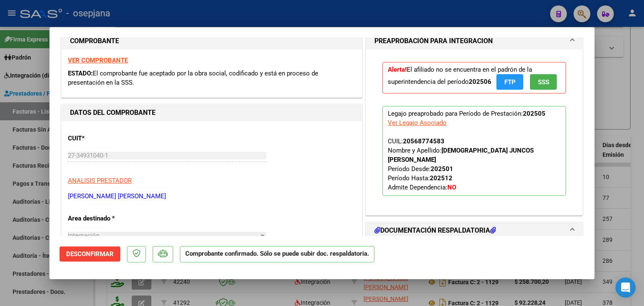
click at [627, 171] on div at bounding box center [322, 153] width 644 height 306
type input "$ 0,00"
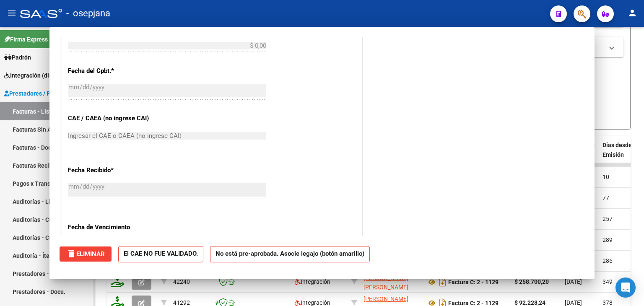
scroll to position [6, 0]
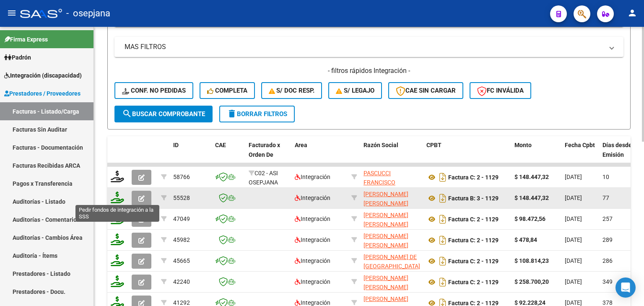
click at [117, 197] on icon at bounding box center [117, 198] width 13 height 12
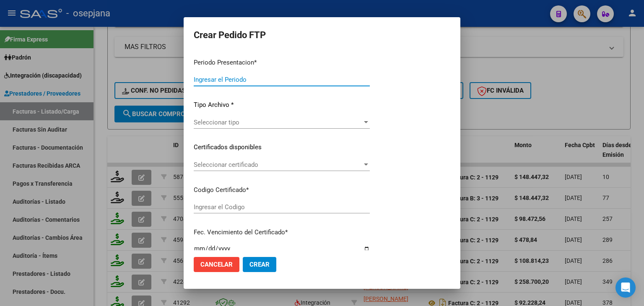
type input "202507"
type input "202505"
type input "$ 148.447,32"
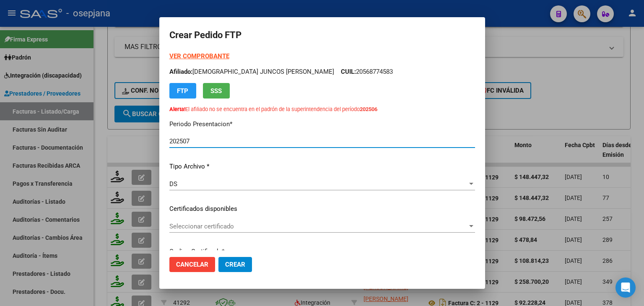
type input "ARG02000568774582023031320260313BSAS376"
type input "[DATE]"
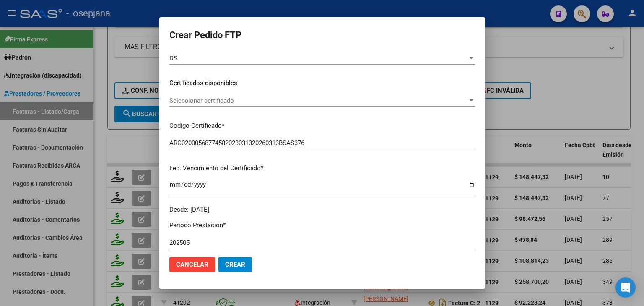
click at [233, 102] on span "Seleccionar certificado" at bounding box center [319, 101] width 298 height 8
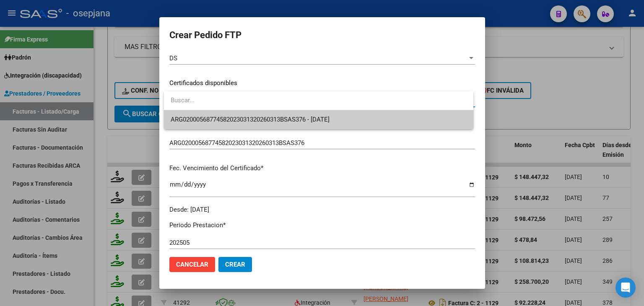
click at [231, 113] on span "ARG02000568774582023031320260313BSAS376 - [DATE]" at bounding box center [319, 119] width 296 height 19
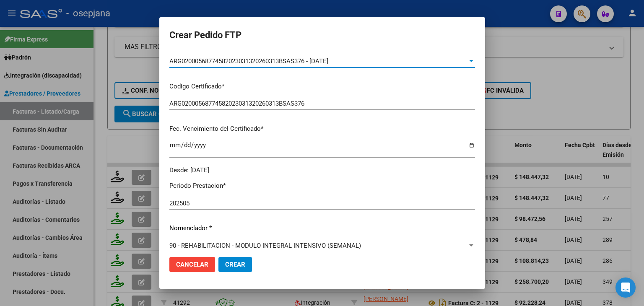
scroll to position [252, 0]
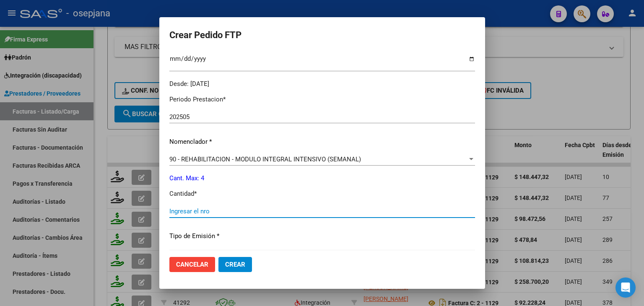
click at [198, 214] on input "Ingresar el nro" at bounding box center [323, 212] width 306 height 8
type input "4"
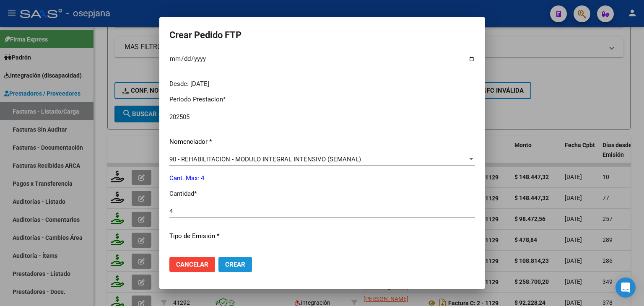
click at [238, 260] on button "Crear" at bounding box center [236, 264] width 34 height 15
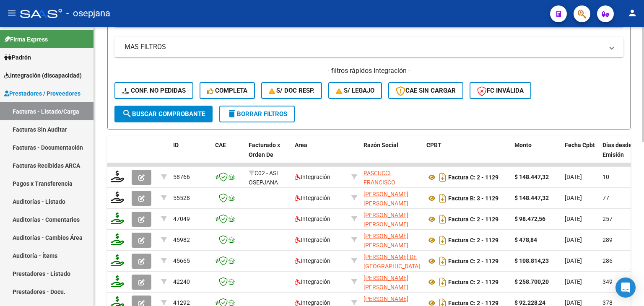
scroll to position [190, 0]
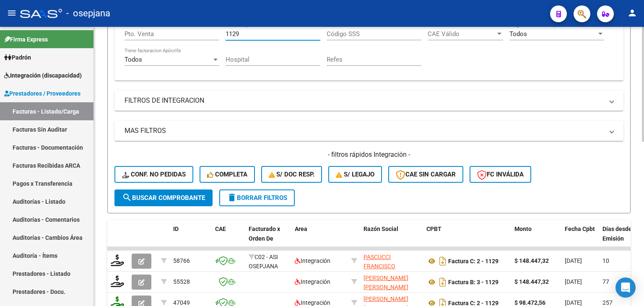
click at [252, 33] on input "1129" at bounding box center [273, 34] width 95 height 8
type input "1"
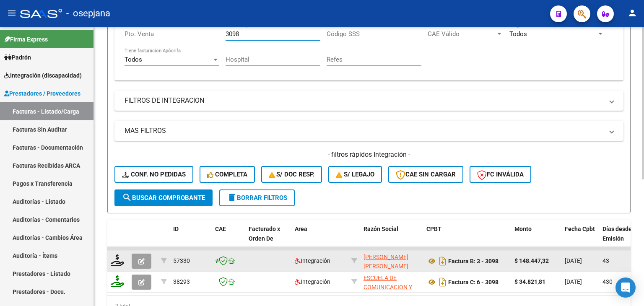
type input "3098"
click at [144, 258] on icon "button" at bounding box center [141, 261] width 6 height 6
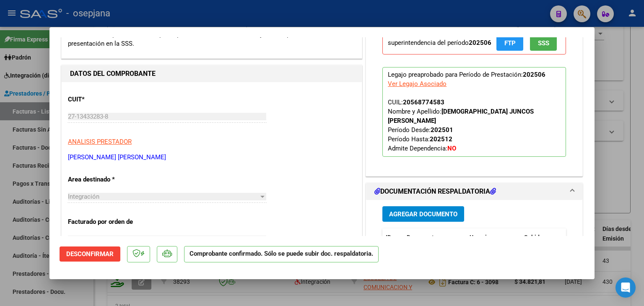
scroll to position [294, 0]
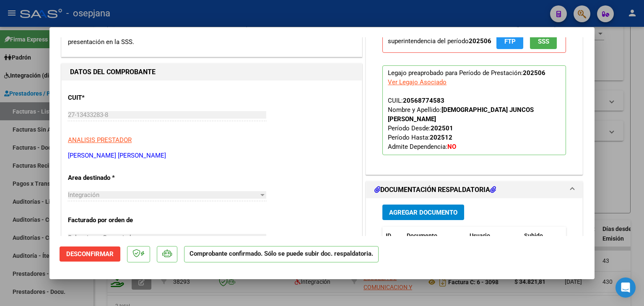
click at [618, 164] on div at bounding box center [322, 153] width 644 height 306
type input "$ 0,00"
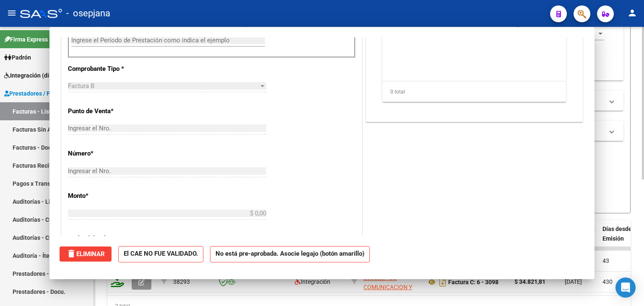
scroll to position [0, 0]
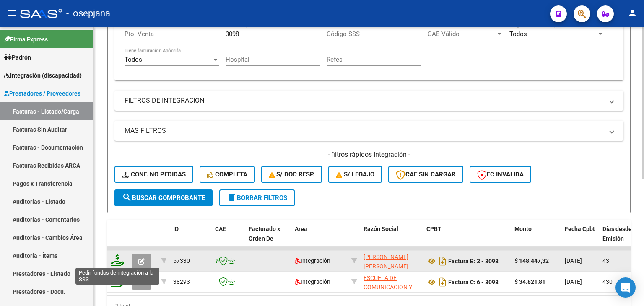
click at [119, 255] on icon at bounding box center [117, 261] width 13 height 12
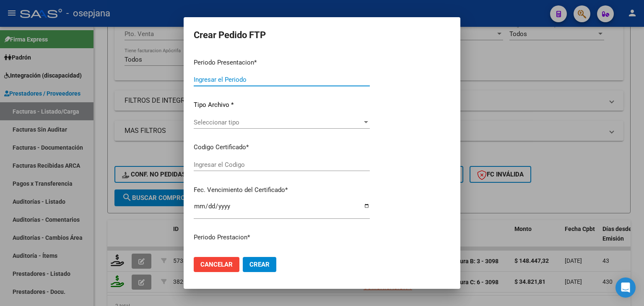
type input "202507"
type input "202506"
type input "$ 148.447,32"
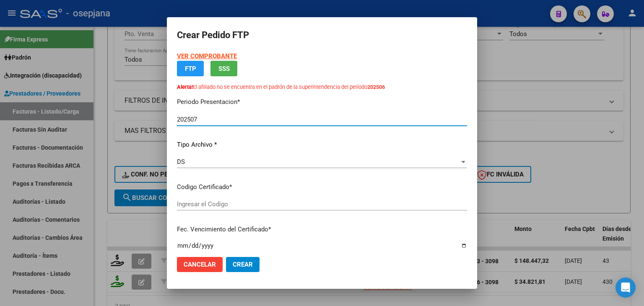
type input "ARG02000568774582023031320260313BSAS376"
type input "[DATE]"
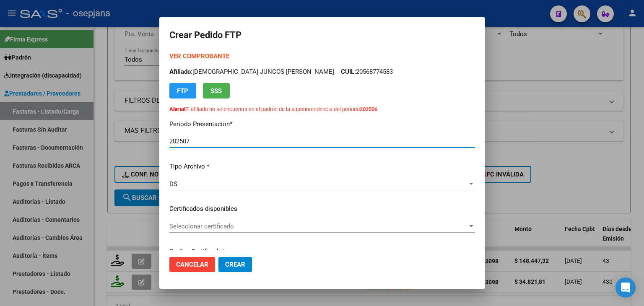
scroll to position [84, 0]
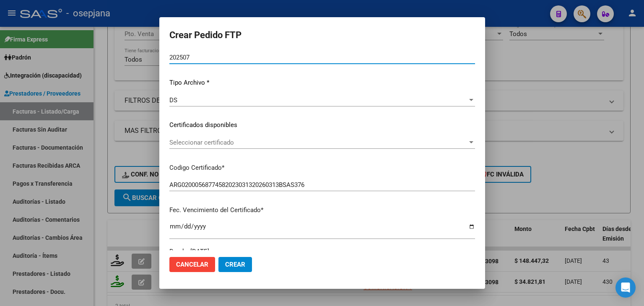
click at [282, 146] on span "Seleccionar certificado" at bounding box center [319, 143] width 298 height 8
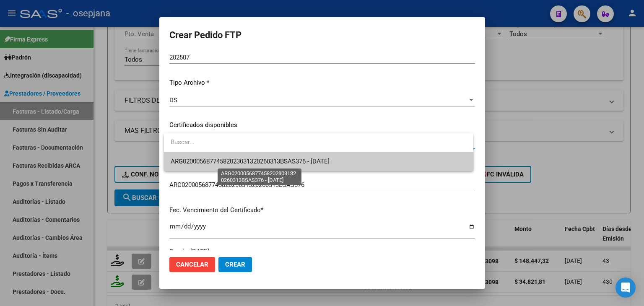
click at [284, 159] on span "ARG02000568774582023031320260313BSAS376 - [DATE]" at bounding box center [250, 162] width 159 height 8
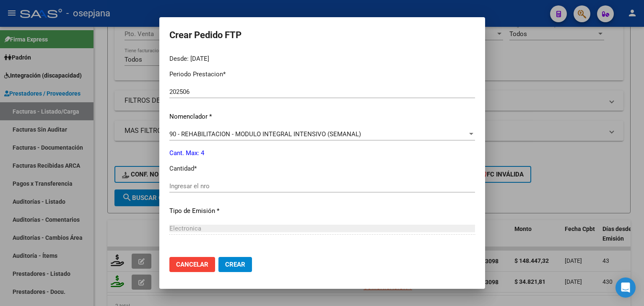
scroll to position [336, 0]
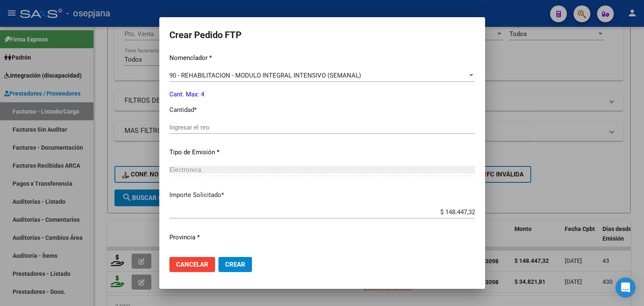
click at [262, 120] on div "Periodo Prestacion * 202506 Ingresar el Periodo Prestacion Nomenclador * 90 - R…" at bounding box center [323, 137] width 306 height 264
click at [258, 130] on input "Ingresar el nro" at bounding box center [323, 128] width 306 height 8
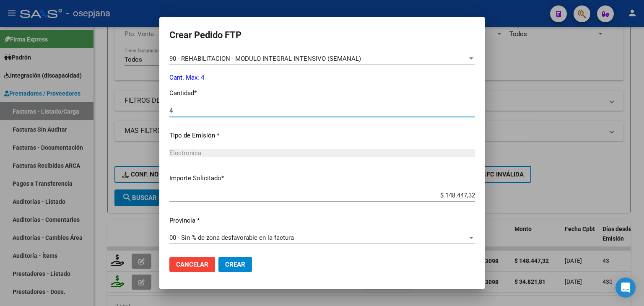
scroll to position [354, 0]
type input "4"
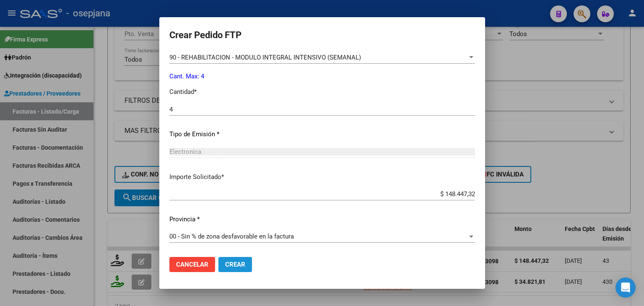
click at [246, 259] on button "Crear" at bounding box center [236, 264] width 34 height 15
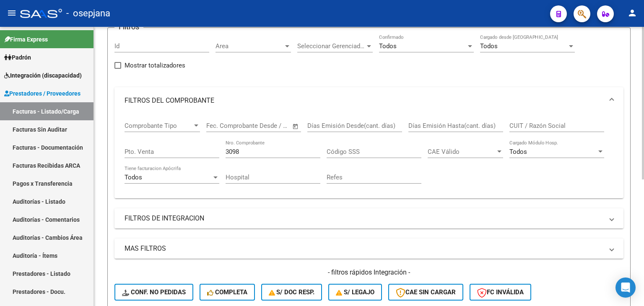
scroll to position [64, 0]
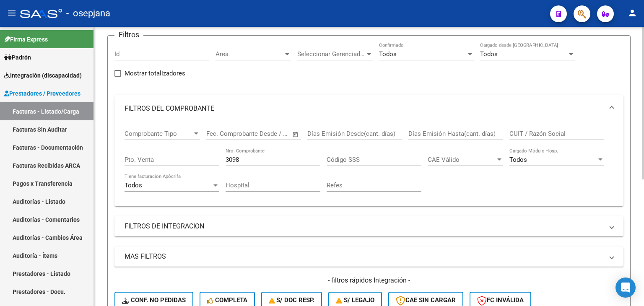
click at [250, 158] on input "3098" at bounding box center [273, 160] width 95 height 8
type input "3"
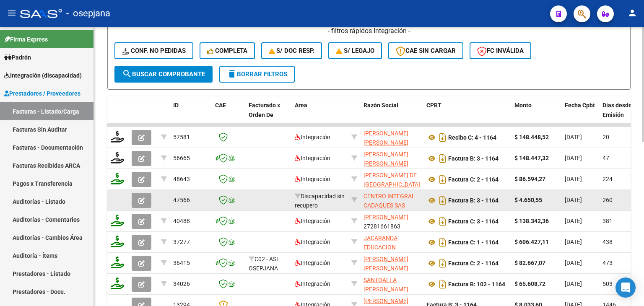
scroll to position [316, 0]
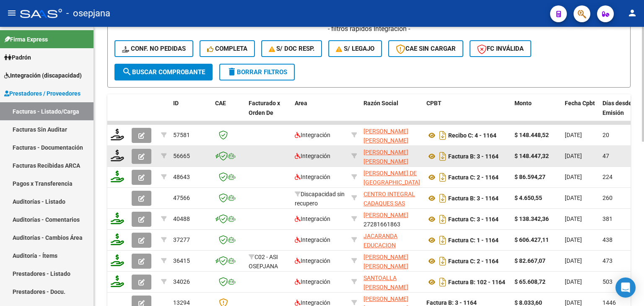
type input "1164"
click at [148, 155] on button "button" at bounding box center [142, 156] width 20 height 15
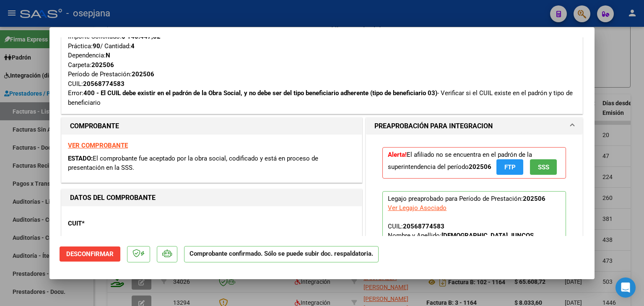
scroll to position [294, 0]
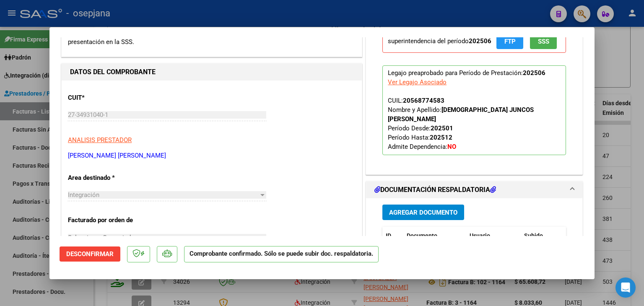
click at [608, 46] on div at bounding box center [322, 153] width 644 height 306
type input "$ 0,00"
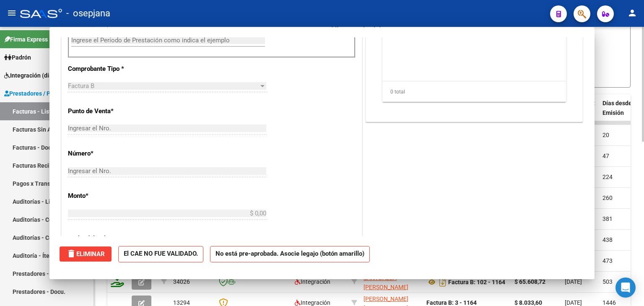
scroll to position [57, 0]
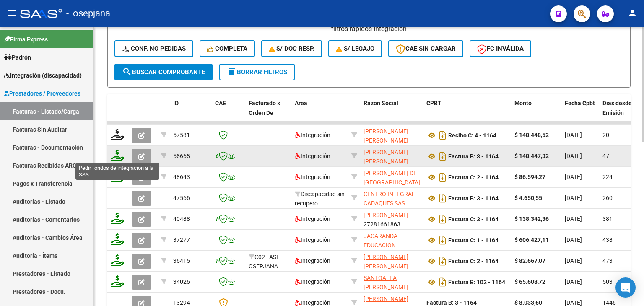
click at [117, 158] on icon at bounding box center [117, 156] width 13 height 12
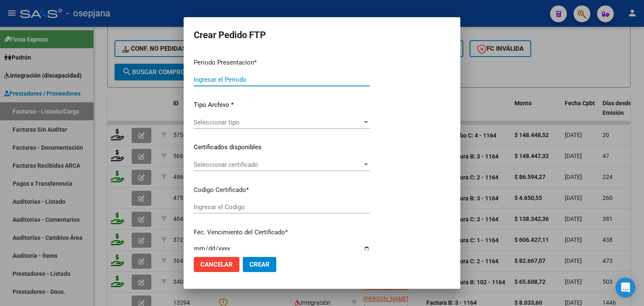
type input "202507"
type input "202506"
type input "$ 148.447,32"
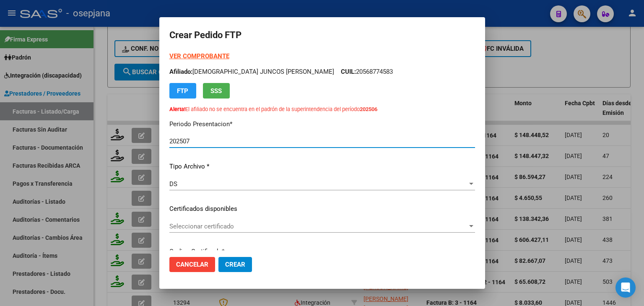
type input "ARG02000568774582023031320260313BSAS376"
type input "[DATE]"
click at [227, 222] on div "Seleccionar certificado Seleccionar certificado" at bounding box center [323, 226] width 306 height 13
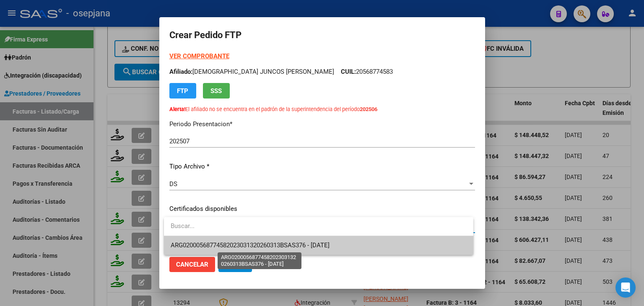
click at [234, 245] on span "ARG02000568774582023031320260313BSAS376 - [DATE]" at bounding box center [250, 246] width 159 height 8
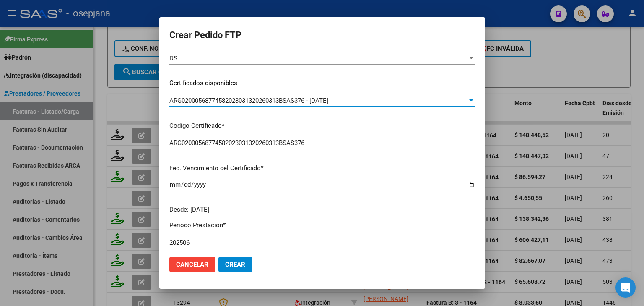
scroll to position [252, 0]
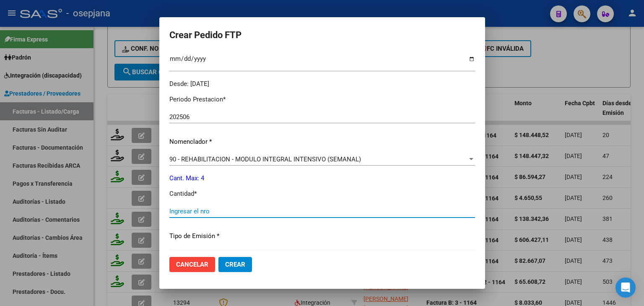
click at [205, 214] on input "Ingresar el nro" at bounding box center [323, 212] width 306 height 8
type input "4"
click at [241, 263] on span "Crear" at bounding box center [235, 265] width 20 height 8
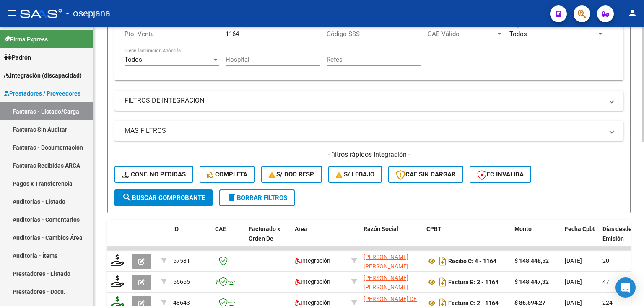
scroll to position [148, 0]
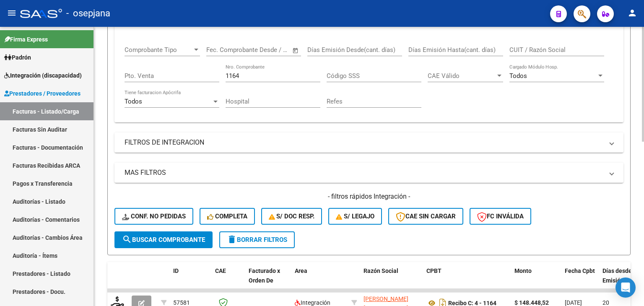
click at [255, 69] on div "1164 Nro. Comprobante" at bounding box center [273, 73] width 95 height 18
type input "1"
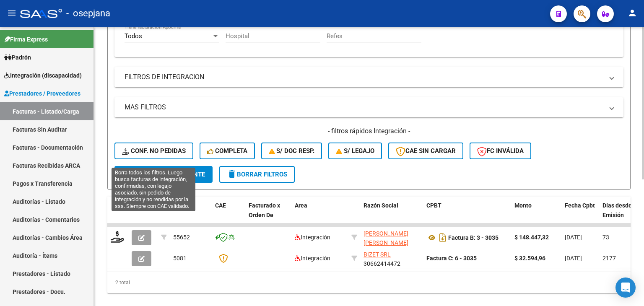
scroll to position [232, 0]
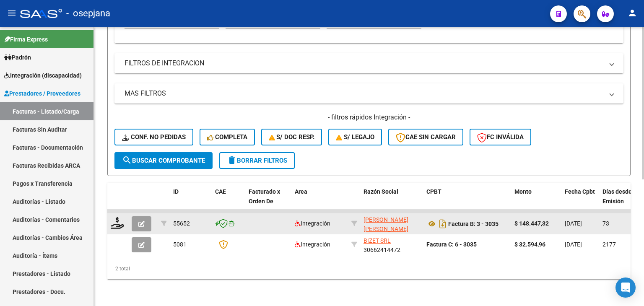
type input "3035"
click at [148, 216] on button "button" at bounding box center [142, 223] width 20 height 15
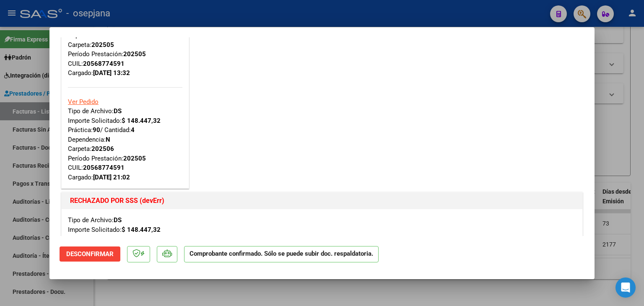
scroll to position [168, 0]
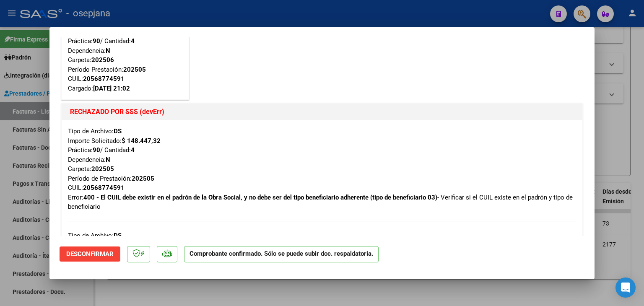
click at [619, 149] on div at bounding box center [322, 153] width 644 height 306
type input "$ 0,00"
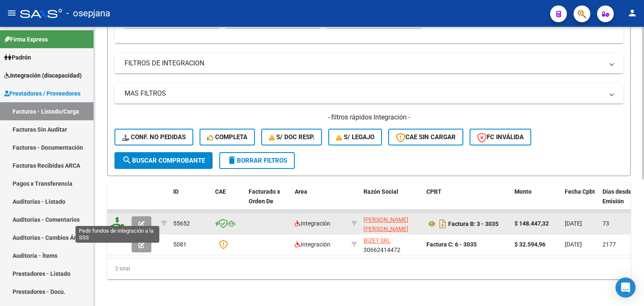
click at [115, 217] on icon at bounding box center [117, 223] width 13 height 12
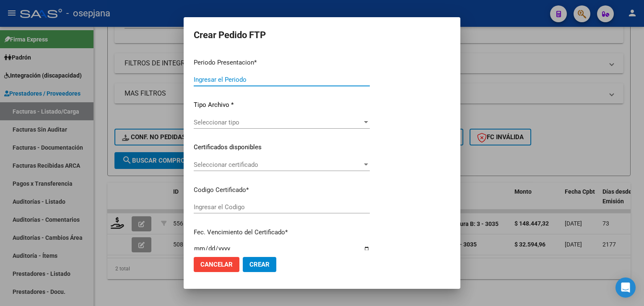
type input "202507"
type input "202505"
type input "$ 148.447,32"
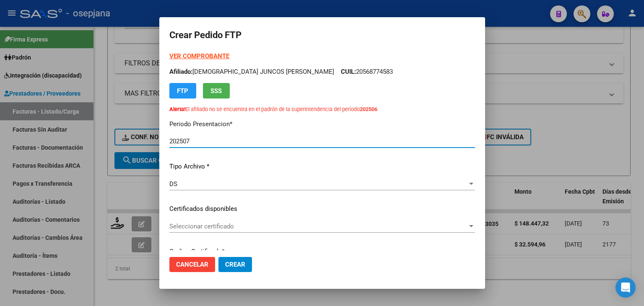
type input "ARG02000568774592023031320260313BSAS376"
type input "[DATE]"
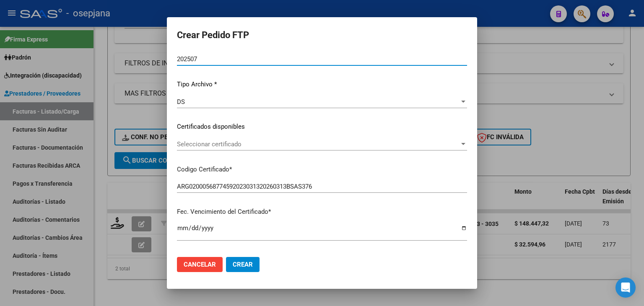
scroll to position [84, 0]
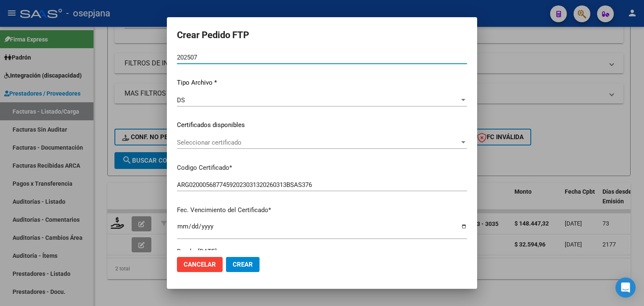
click at [241, 142] on span "Seleccionar certificado" at bounding box center [318, 143] width 283 height 8
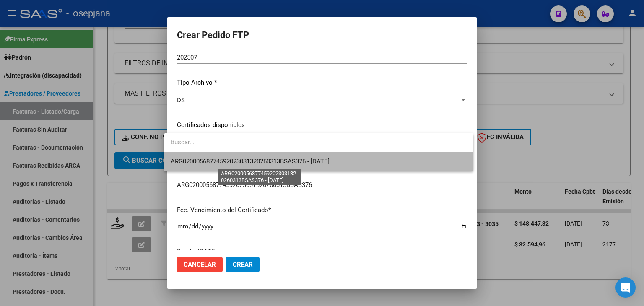
click at [238, 161] on span "ARG02000568774592023031320260313BSAS376 - [DATE]" at bounding box center [250, 162] width 159 height 8
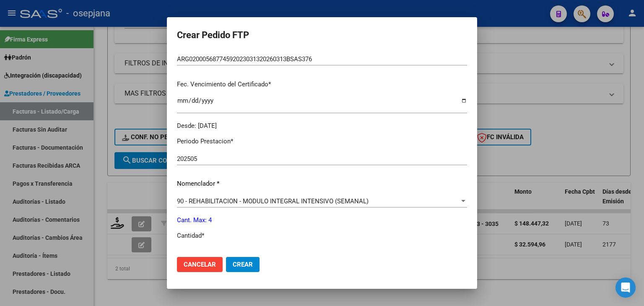
scroll to position [294, 0]
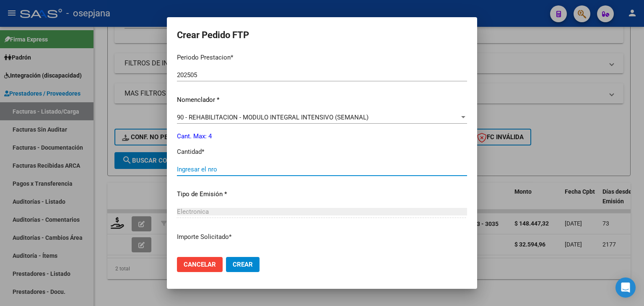
click at [194, 167] on input "Ingresar el nro" at bounding box center [322, 170] width 290 height 8
type input "4"
click at [245, 265] on span "Crear" at bounding box center [243, 265] width 20 height 8
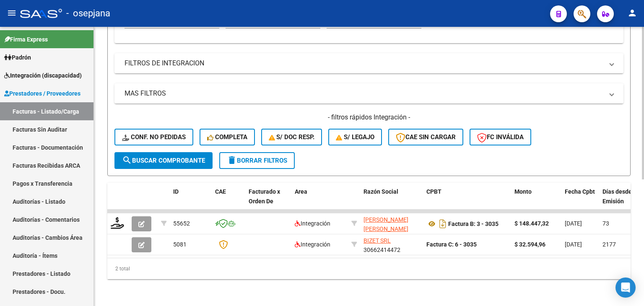
scroll to position [148, 0]
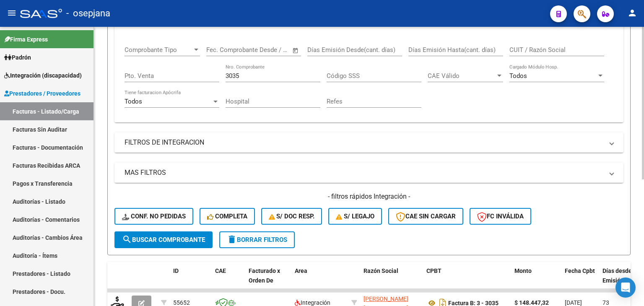
click at [253, 70] on div "3035 Nro. Comprobante" at bounding box center [273, 73] width 95 height 18
type input "3"
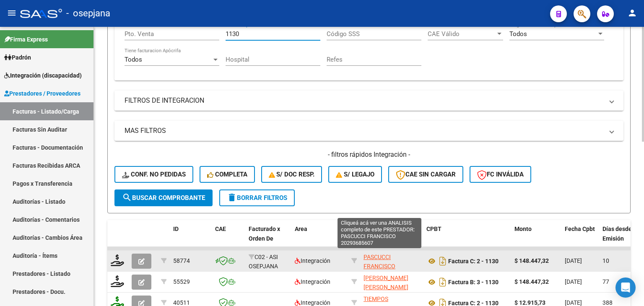
scroll to position [10, 0]
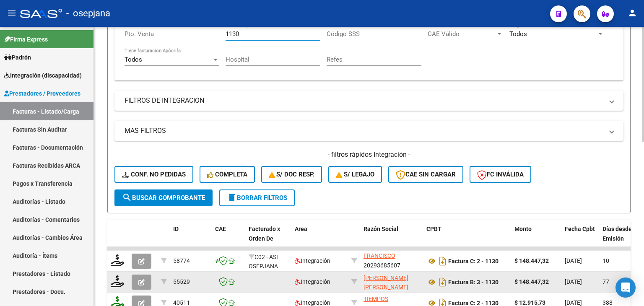
type input "1130"
click at [143, 279] on icon "button" at bounding box center [141, 282] width 6 height 6
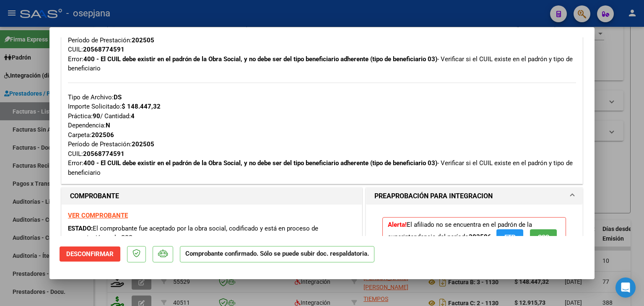
scroll to position [294, 0]
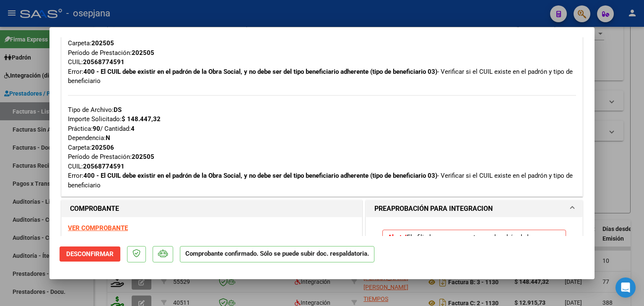
click at [607, 86] on div at bounding box center [322, 153] width 644 height 306
type input "$ 0,00"
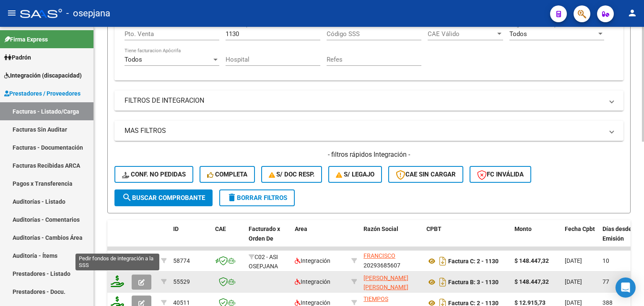
click at [119, 281] on icon at bounding box center [117, 282] width 13 height 12
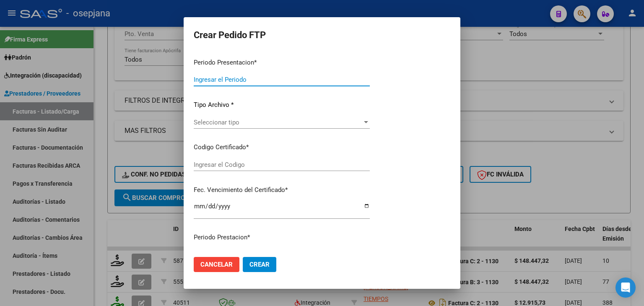
type input "202507"
type input "202505"
type input "$ 148.447,32"
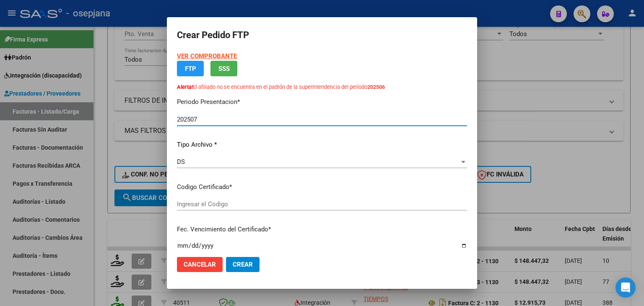
type input "ARG02000568774592023031320260313BSAS376"
type input "[DATE]"
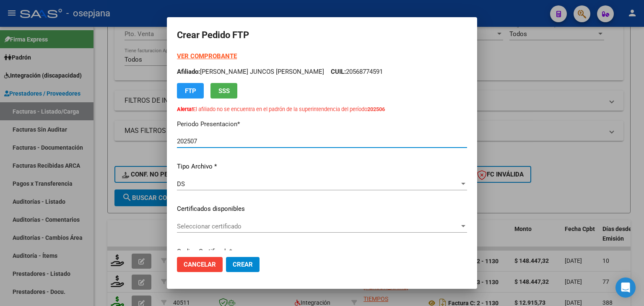
click at [210, 222] on div "Seleccionar certificado Seleccionar certificado" at bounding box center [322, 226] width 290 height 13
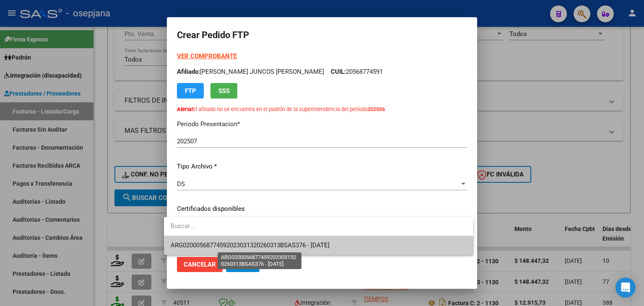
click at [218, 243] on span "ARG02000568774592023031320260313BSAS376 - [DATE]" at bounding box center [250, 246] width 159 height 8
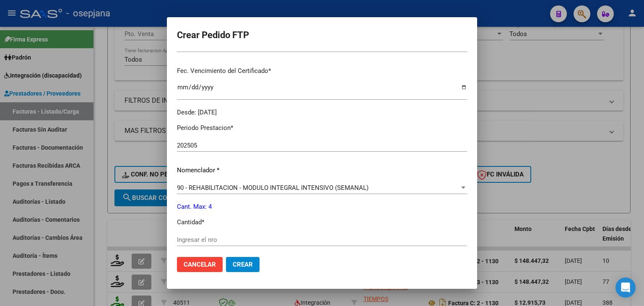
scroll to position [252, 0]
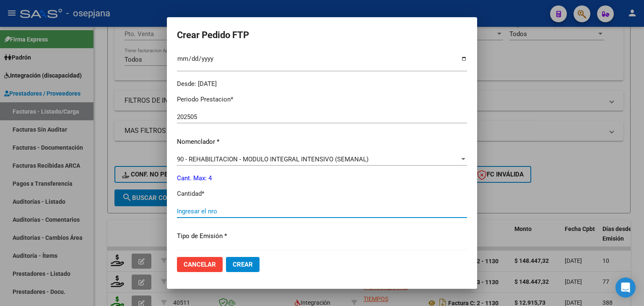
click at [212, 211] on input "Ingresar el nro" at bounding box center [322, 212] width 290 height 8
type input "4"
click at [238, 266] on span "Crear" at bounding box center [243, 265] width 20 height 8
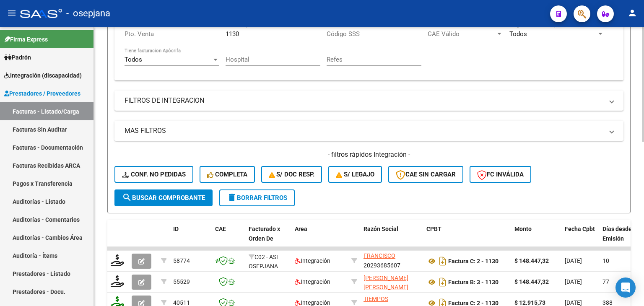
scroll to position [106, 0]
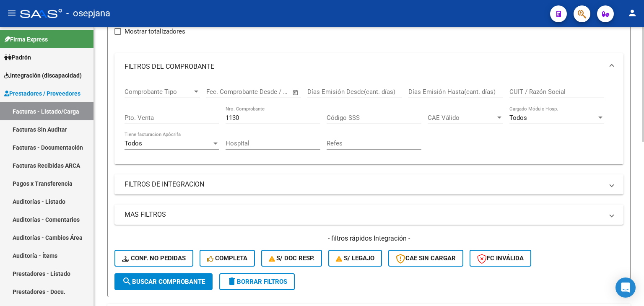
click at [259, 120] on input "1130" at bounding box center [273, 118] width 95 height 8
type input "1"
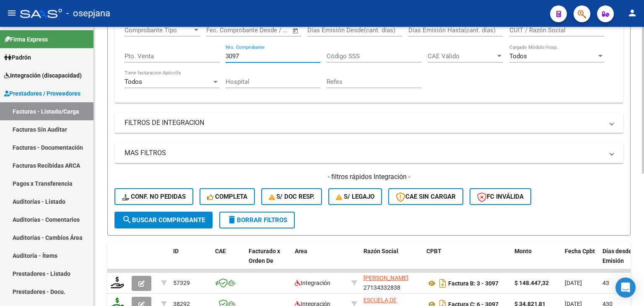
scroll to position [253, 0]
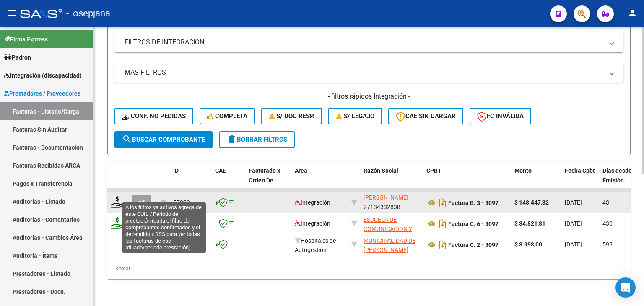
type input "3097"
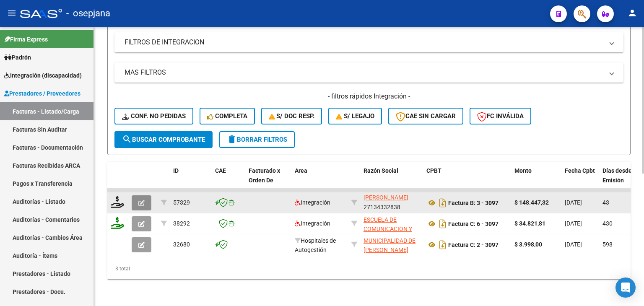
click at [149, 196] on button "button" at bounding box center [142, 203] width 20 height 15
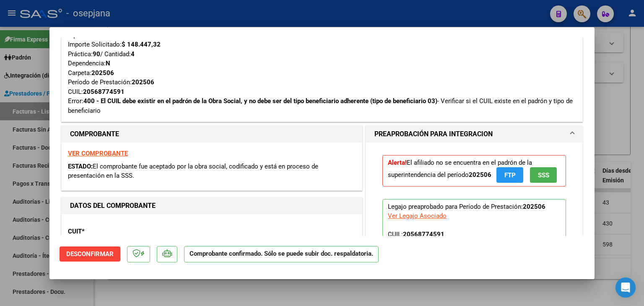
scroll to position [210, 0]
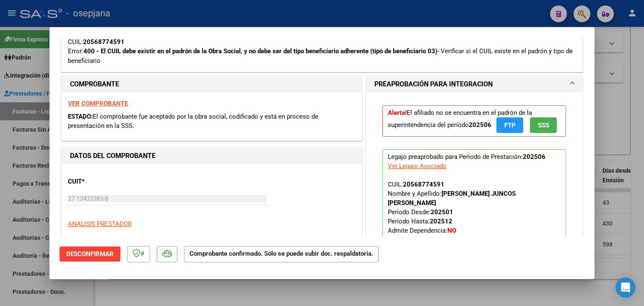
click at [626, 104] on div at bounding box center [322, 153] width 644 height 306
type input "$ 0,00"
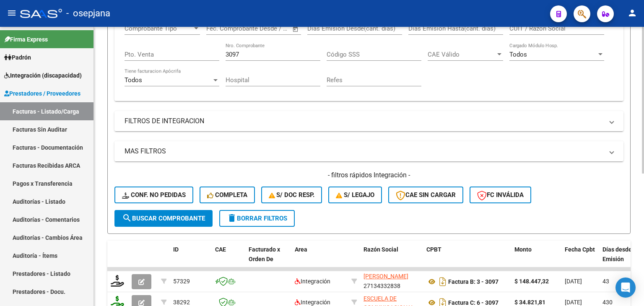
scroll to position [211, 0]
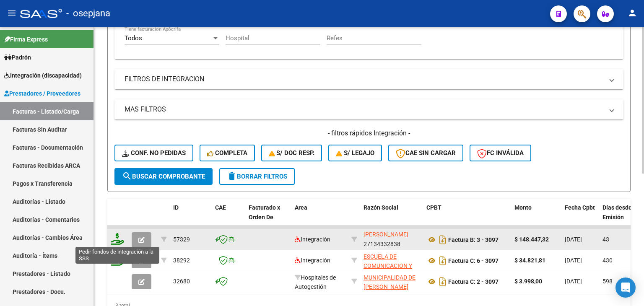
click at [113, 237] on icon at bounding box center [117, 239] width 13 height 12
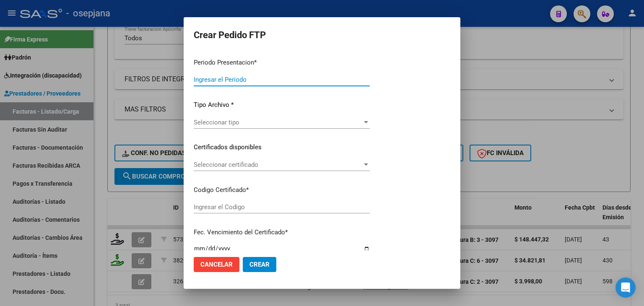
type input "202507"
type input "202506"
type input "$ 148.447,32"
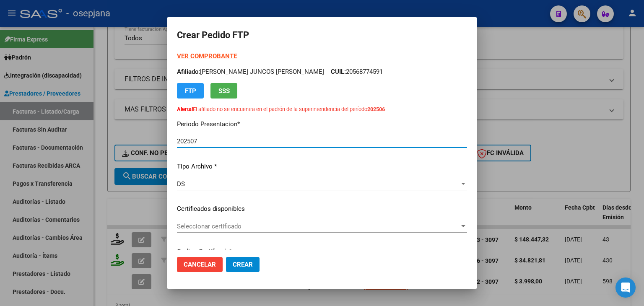
type input "ARG02000568774592023031320260313BSAS376"
type input "[DATE]"
click at [225, 223] on span "Seleccionar certificado" at bounding box center [318, 227] width 283 height 8
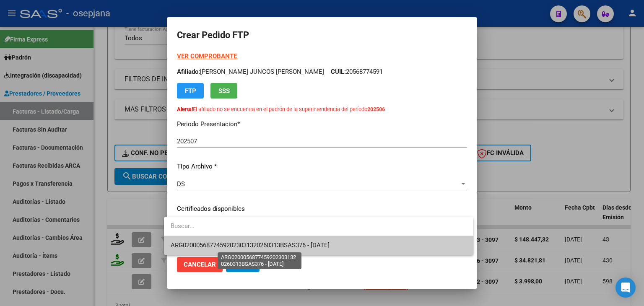
click at [225, 245] on span "ARG02000568774592023031320260313BSAS376 - [DATE]" at bounding box center [250, 246] width 159 height 8
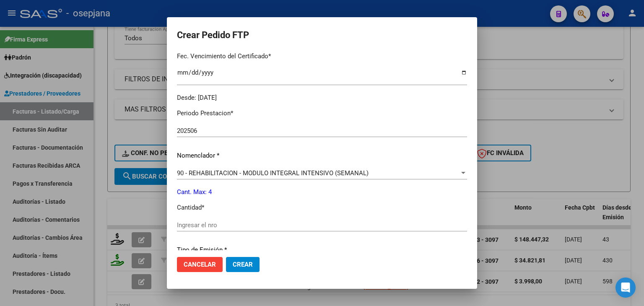
scroll to position [294, 0]
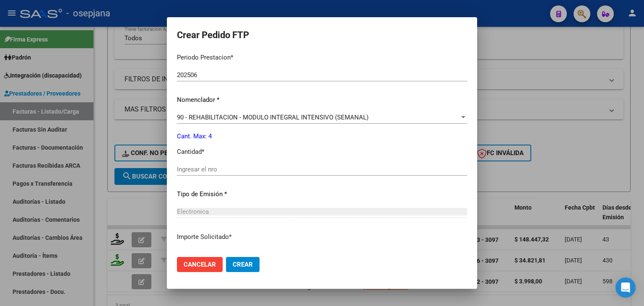
click at [197, 170] on input "Ingresar el nro" at bounding box center [322, 170] width 290 height 8
type input "4"
click at [233, 263] on span "Crear" at bounding box center [243, 265] width 20 height 8
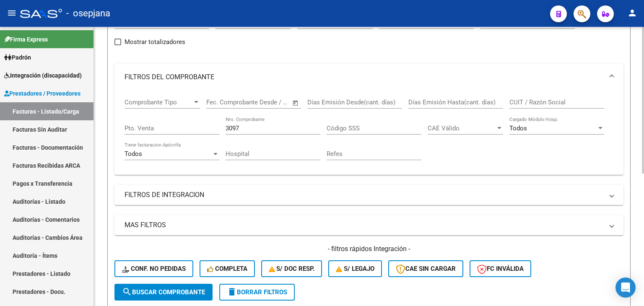
scroll to position [86, 0]
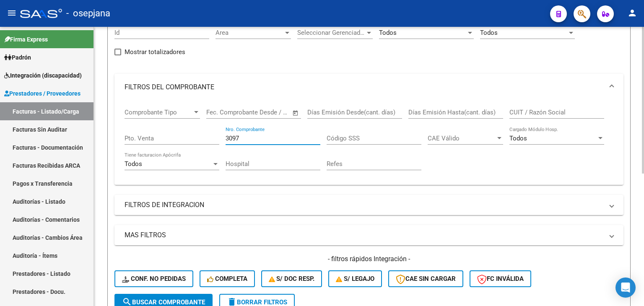
click at [247, 138] on input "3097" at bounding box center [273, 139] width 95 height 8
type input "3"
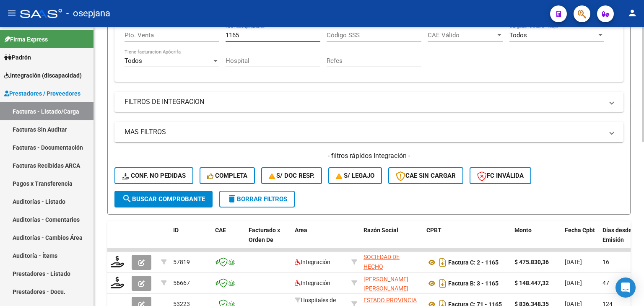
scroll to position [253, 0]
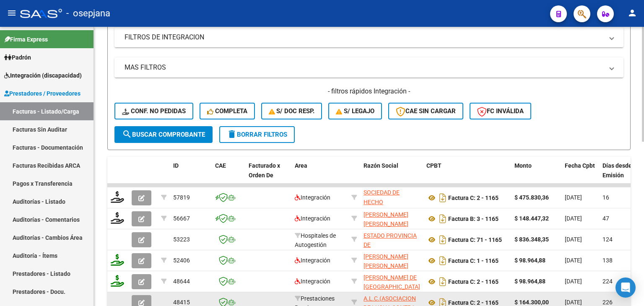
type input "1165"
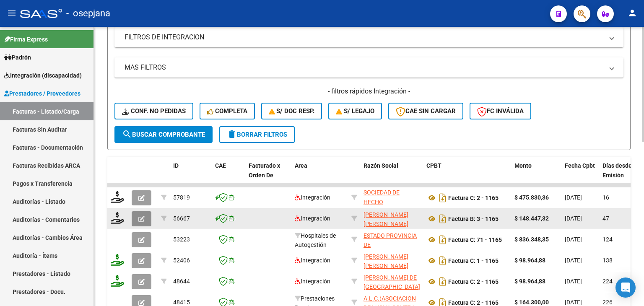
click at [143, 216] on icon "button" at bounding box center [141, 219] width 6 height 6
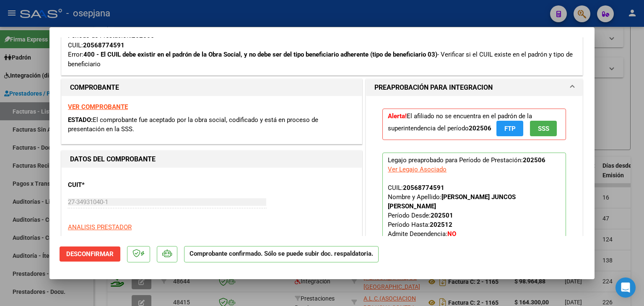
scroll to position [252, 0]
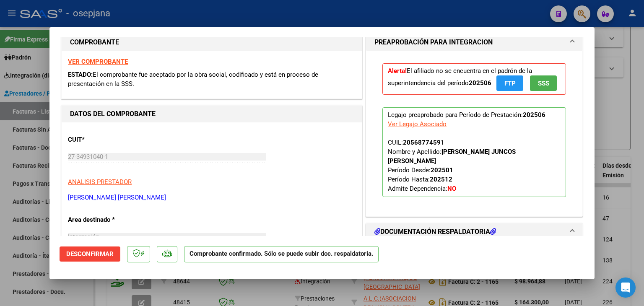
click at [609, 109] on div at bounding box center [322, 153] width 644 height 306
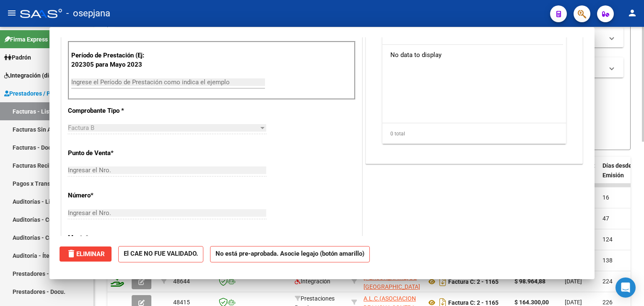
scroll to position [0, 0]
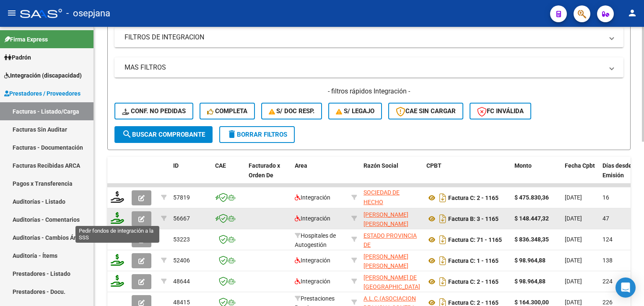
click at [117, 216] on icon at bounding box center [117, 218] width 13 height 12
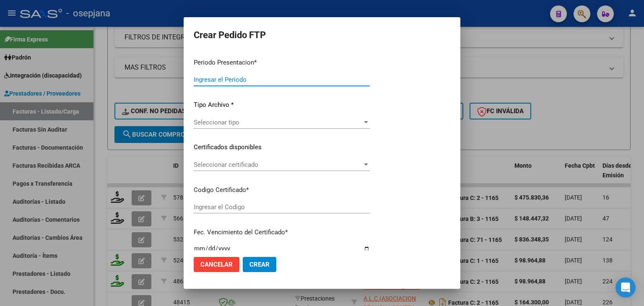
type input "202507"
type input "202506"
type input "$ 148.447,32"
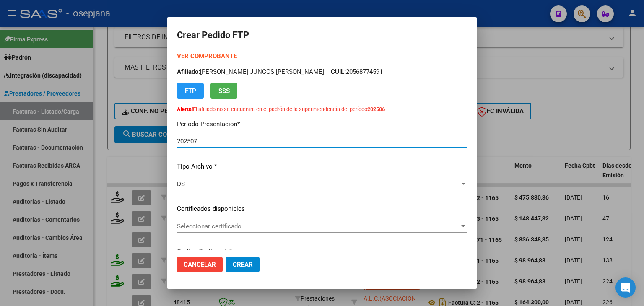
type input "ARG02000568774592023031320260313BSAS376"
type input "[DATE]"
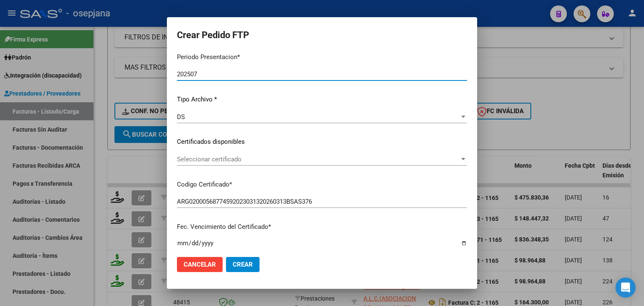
scroll to position [84, 0]
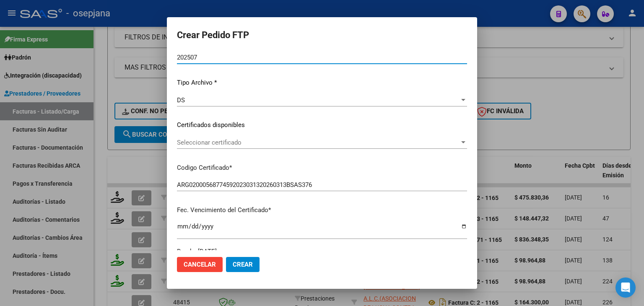
click at [224, 144] on span "Seleccionar certificado" at bounding box center [318, 143] width 283 height 8
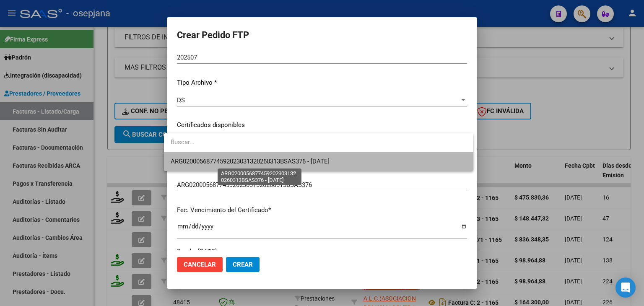
click at [229, 164] on span "ARG02000568774592023031320260313BSAS376 - [DATE]" at bounding box center [250, 162] width 159 height 8
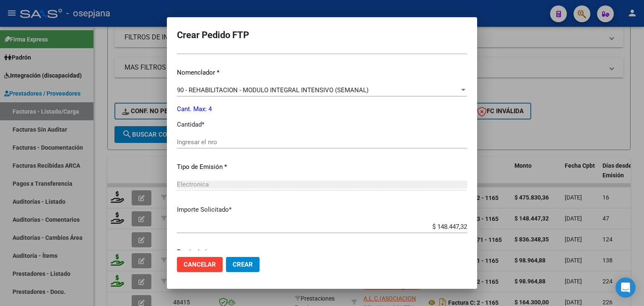
scroll to position [354, 0]
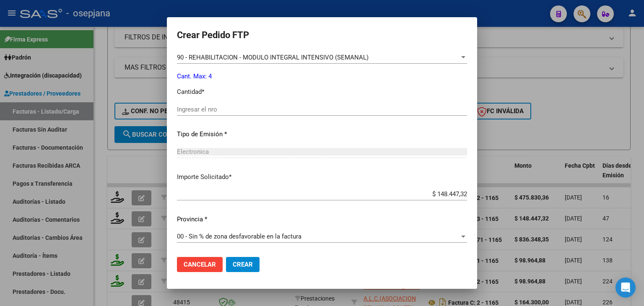
click at [193, 104] on div "Ingresar el nro" at bounding box center [322, 109] width 290 height 13
type input "4"
click at [243, 273] on mat-dialog-actions "Cancelar Crear" at bounding box center [322, 264] width 290 height 29
click at [243, 270] on button "Crear" at bounding box center [243, 264] width 34 height 15
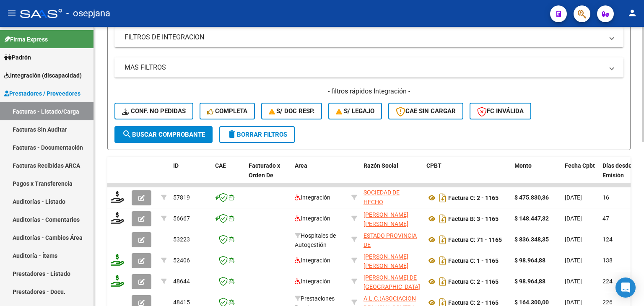
scroll to position [128, 0]
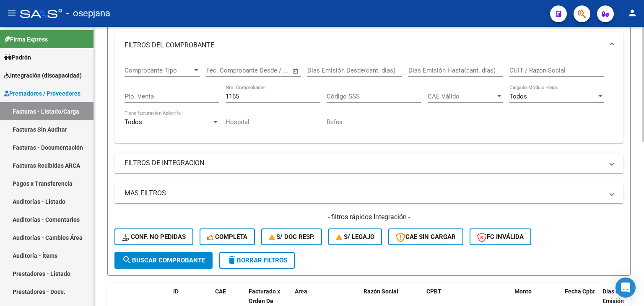
click at [243, 94] on input "1165" at bounding box center [273, 97] width 95 height 8
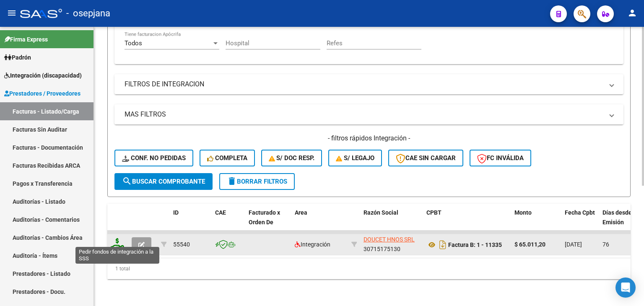
type input "11335"
click at [117, 238] on icon at bounding box center [117, 244] width 13 height 12
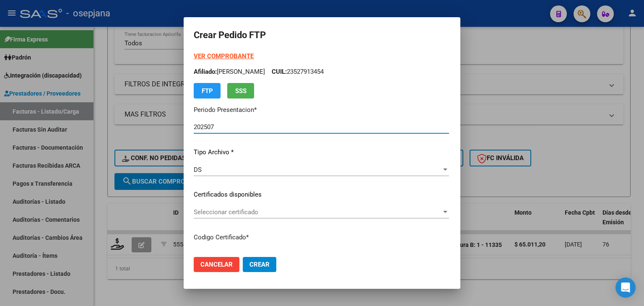
click at [228, 211] on span "Seleccionar certificado" at bounding box center [318, 213] width 248 height 8
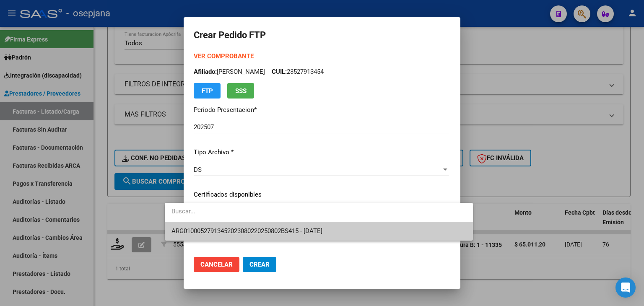
click at [232, 225] on span "ARG01000527913452023080220250802BS415 - [DATE]" at bounding box center [319, 231] width 295 height 19
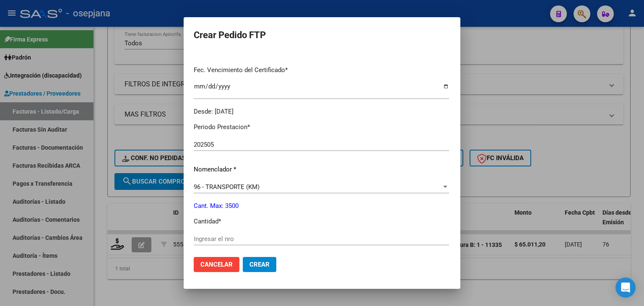
scroll to position [0, 0]
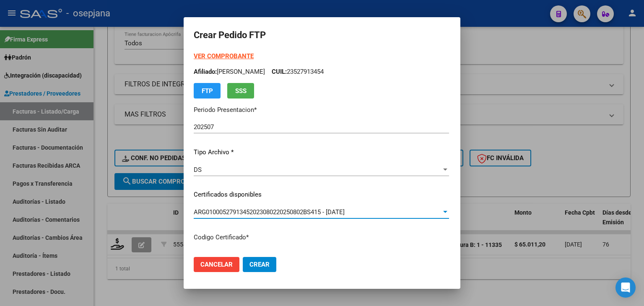
click at [208, 53] on strong "VER COMPROBANTE" at bounding box center [224, 56] width 60 height 8
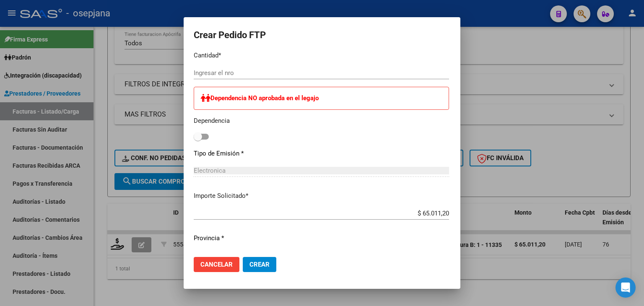
scroll to position [378, 0]
click at [210, 73] on input "Ingresar el nro" at bounding box center [322, 72] width 256 height 8
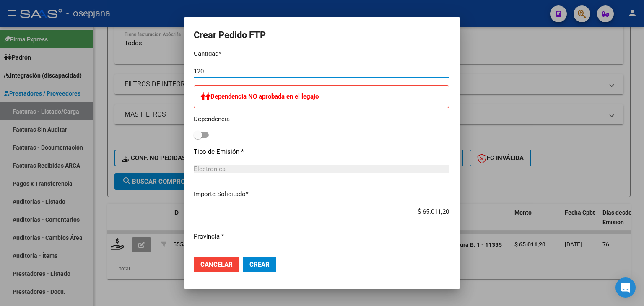
click at [248, 266] on button "Crear" at bounding box center [260, 264] width 34 height 15
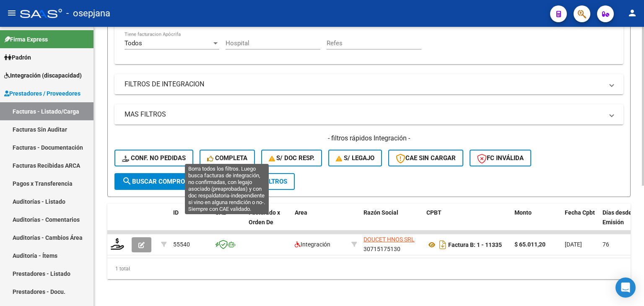
scroll to position [86, 0]
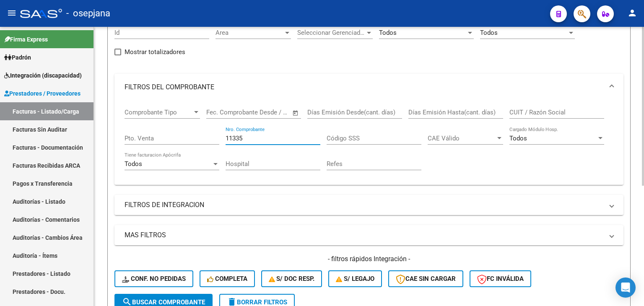
click at [243, 135] on input "11335" at bounding box center [273, 139] width 95 height 8
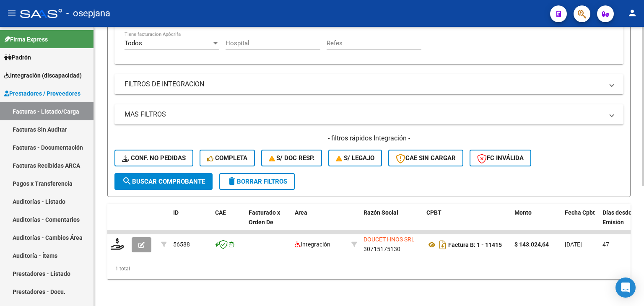
scroll to position [211, 0]
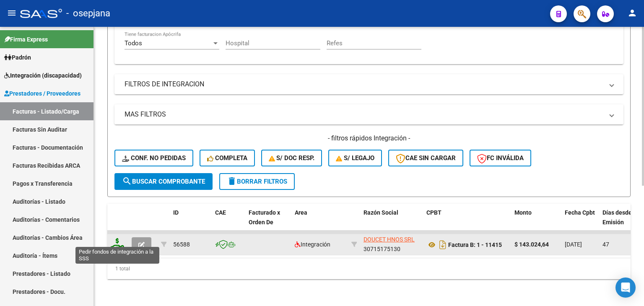
click at [118, 240] on icon at bounding box center [117, 244] width 13 height 12
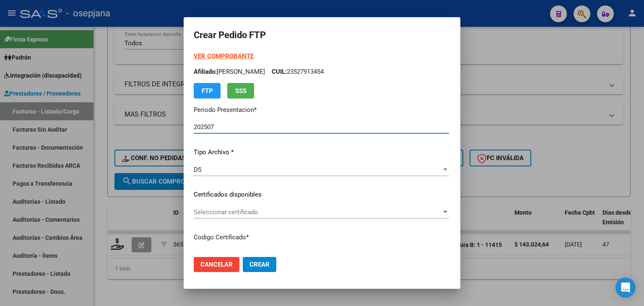
click at [215, 57] on strong "VER COMPROBANTE" at bounding box center [224, 56] width 60 height 8
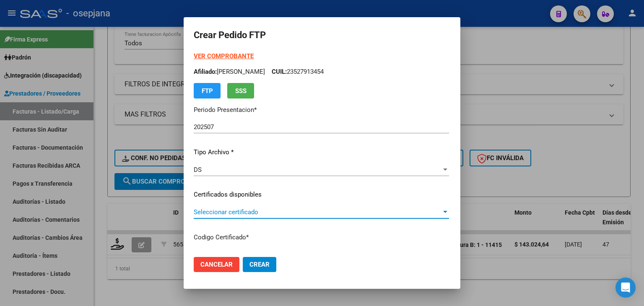
click at [224, 209] on span "Seleccionar certificado" at bounding box center [318, 213] width 248 height 8
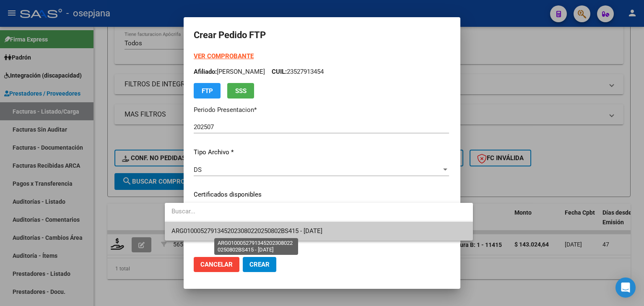
click at [228, 230] on span "ARG01000527913452023080220250802BS415 - [DATE]" at bounding box center [247, 231] width 151 height 8
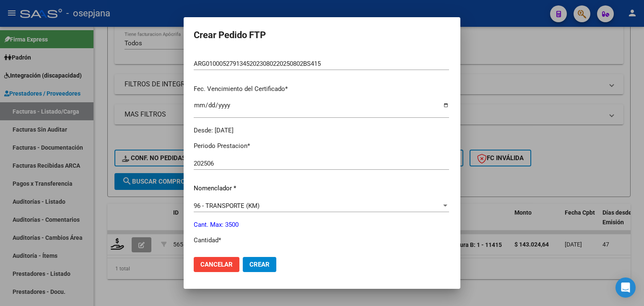
scroll to position [210, 0]
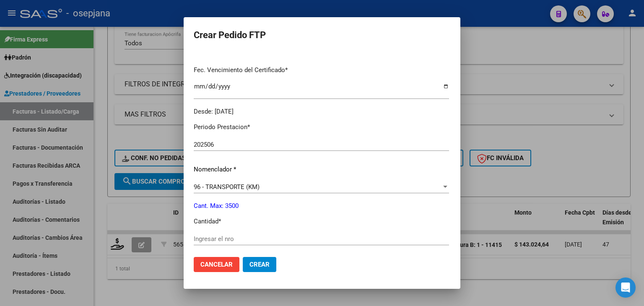
click at [209, 241] on input "Ingresar el nro" at bounding box center [322, 239] width 256 height 8
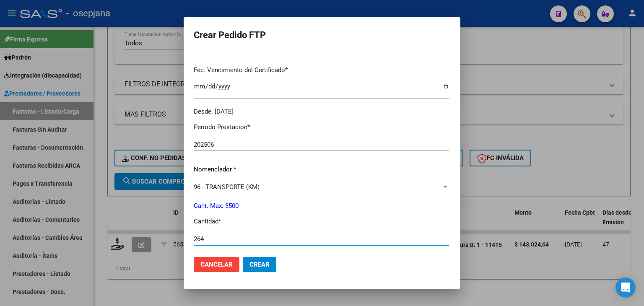
click at [250, 261] on span "Crear" at bounding box center [260, 265] width 20 height 8
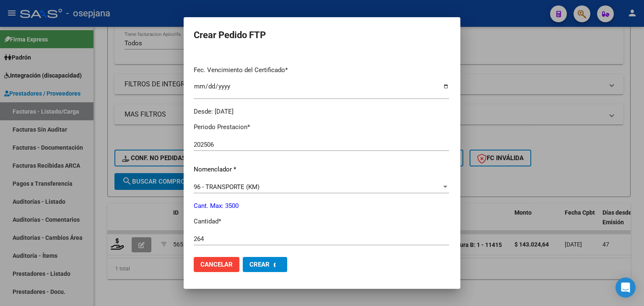
scroll to position [0, 0]
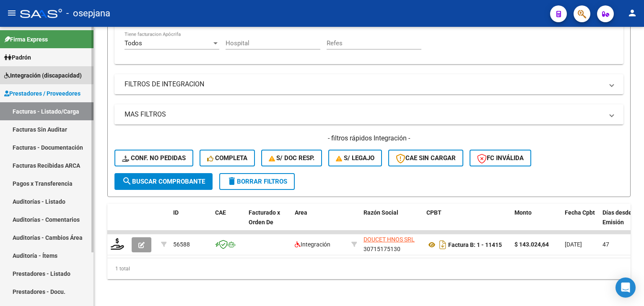
click at [35, 73] on span "Integración (discapacidad)" at bounding box center [43, 75] width 78 height 9
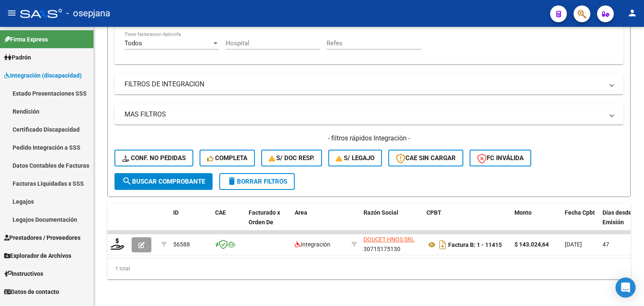
click at [44, 143] on link "Pedido Integración a SSS" at bounding box center [47, 147] width 94 height 18
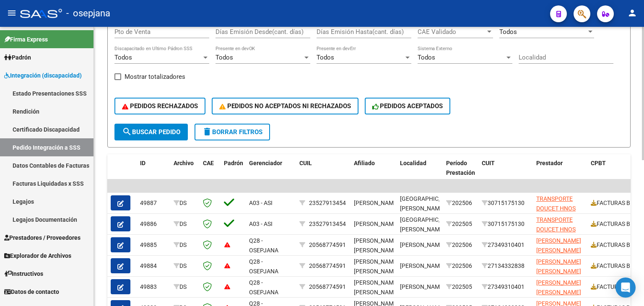
scroll to position [168, 0]
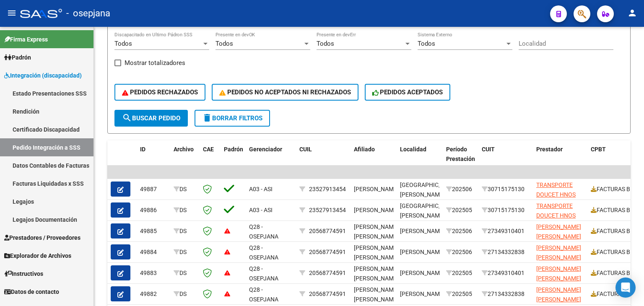
click at [64, 234] on span "Prestadores / Proveedores" at bounding box center [42, 237] width 76 height 9
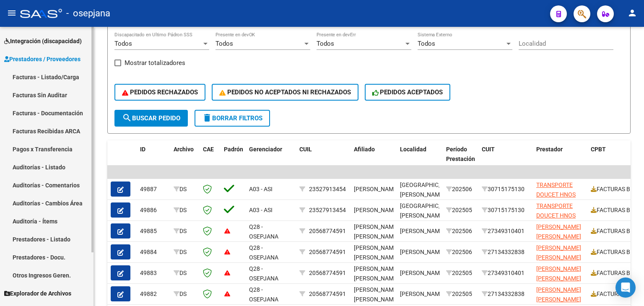
scroll to position [42, 0]
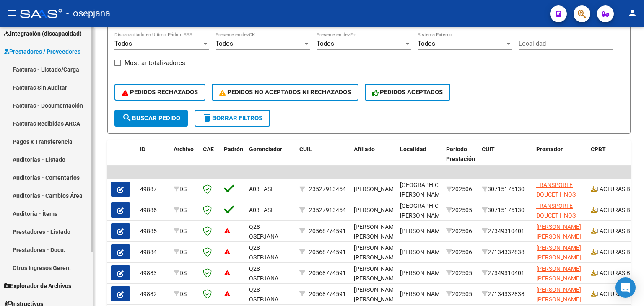
click at [60, 47] on span "Prestadores / Proveedores" at bounding box center [42, 51] width 76 height 9
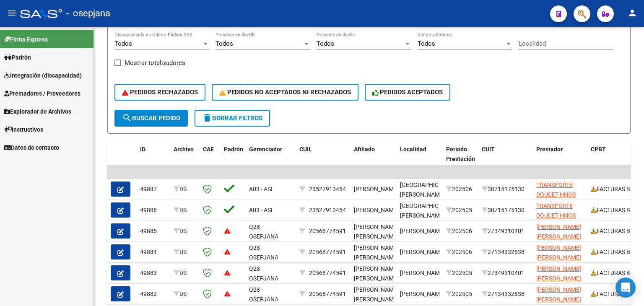
scroll to position [0, 0]
click at [46, 95] on span "Prestadores / Proveedores" at bounding box center [42, 93] width 76 height 9
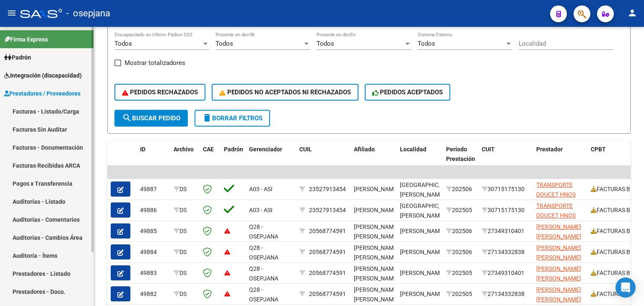
click at [45, 107] on link "Facturas - Listado/Carga" at bounding box center [47, 111] width 94 height 18
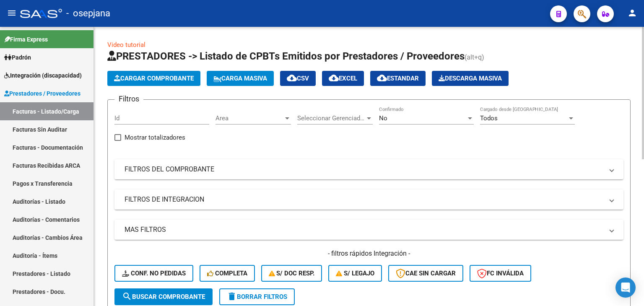
click at [235, 118] on span "Area" at bounding box center [250, 119] width 68 height 8
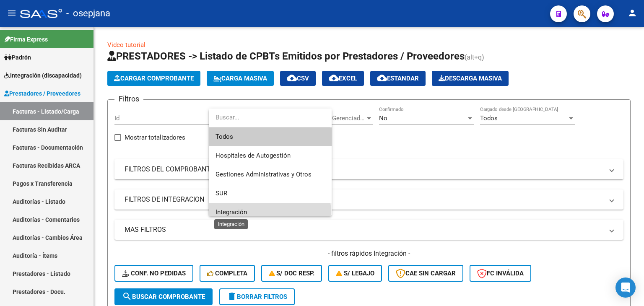
click at [235, 215] on span "Integración" at bounding box center [231, 213] width 31 height 8
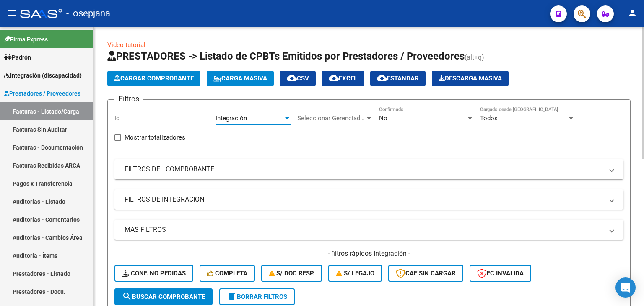
click at [405, 119] on div "No" at bounding box center [422, 119] width 87 height 8
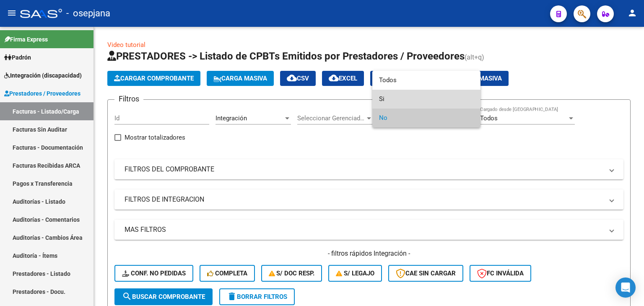
click at [405, 94] on span "Si" at bounding box center [426, 99] width 95 height 19
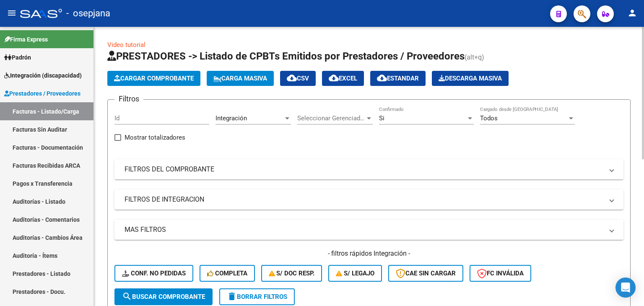
click at [399, 125] on div "Si Confirmado" at bounding box center [426, 120] width 95 height 26
click at [396, 118] on div "Si" at bounding box center [422, 119] width 87 height 8
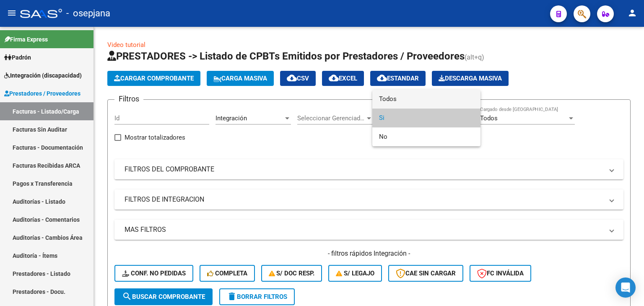
click at [396, 95] on span "Todos" at bounding box center [426, 99] width 95 height 19
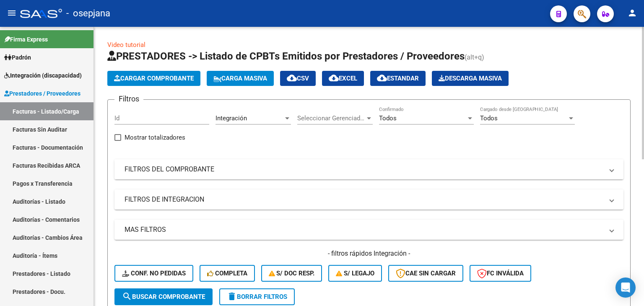
click at [248, 168] on mat-panel-title "FILTROS DEL COMPROBANTE" at bounding box center [364, 169] width 479 height 9
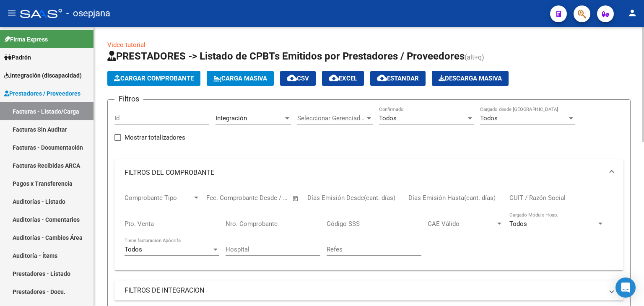
click at [253, 215] on div "Nro. Comprobante" at bounding box center [273, 221] width 95 height 18
click at [252, 222] on input "Nro. Comprobante" at bounding box center [273, 224] width 95 height 8
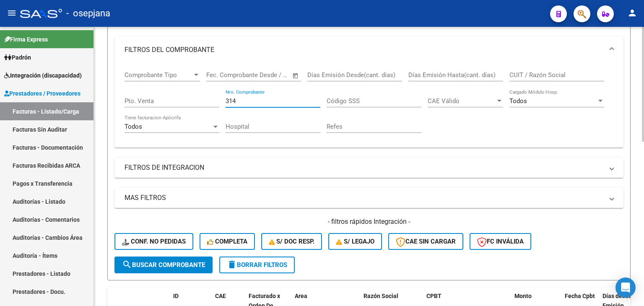
scroll to position [210, 0]
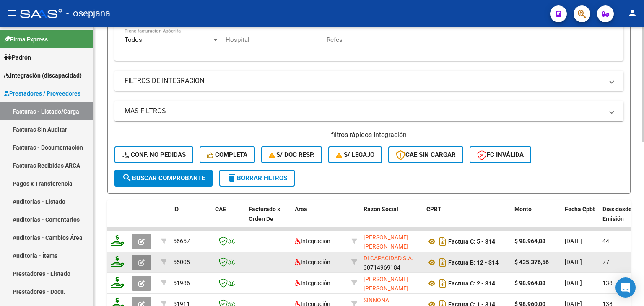
click at [143, 262] on icon "button" at bounding box center [141, 263] width 6 height 6
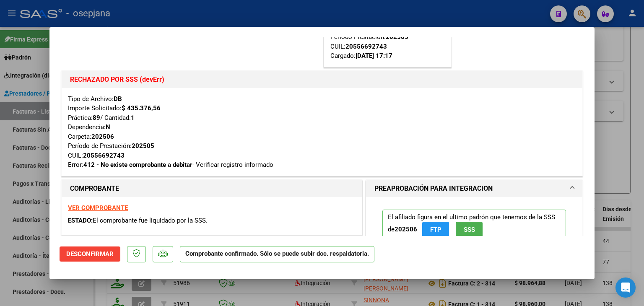
click at [117, 207] on strong "VER COMPROBANTE" at bounding box center [98, 208] width 60 height 8
click at [627, 113] on div at bounding box center [322, 153] width 644 height 306
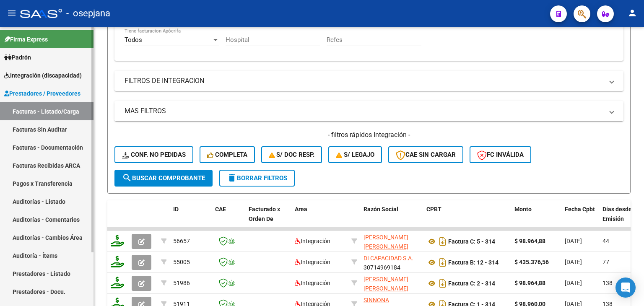
click at [31, 72] on span "Integración (discapacidad)" at bounding box center [43, 75] width 78 height 9
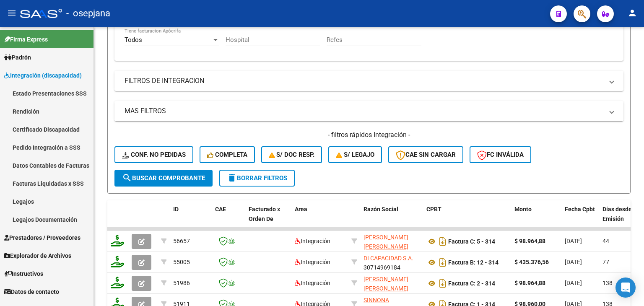
click at [38, 202] on link "Legajos" at bounding box center [47, 202] width 94 height 18
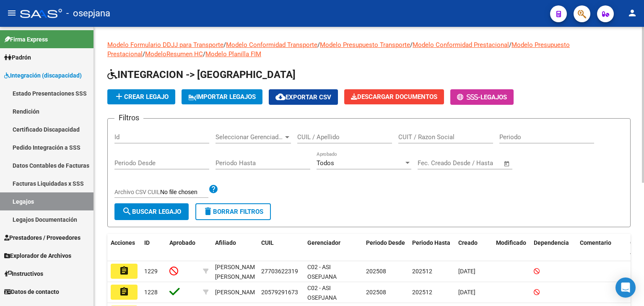
click at [337, 140] on input "CUIL / Apellido" at bounding box center [344, 137] width 95 height 8
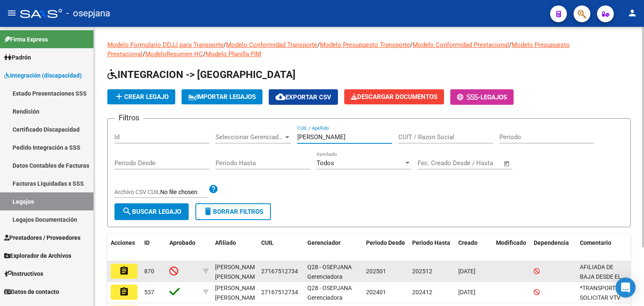
click at [126, 277] on button "assignment" at bounding box center [124, 271] width 27 height 15
